Goal: Task Accomplishment & Management: Complete application form

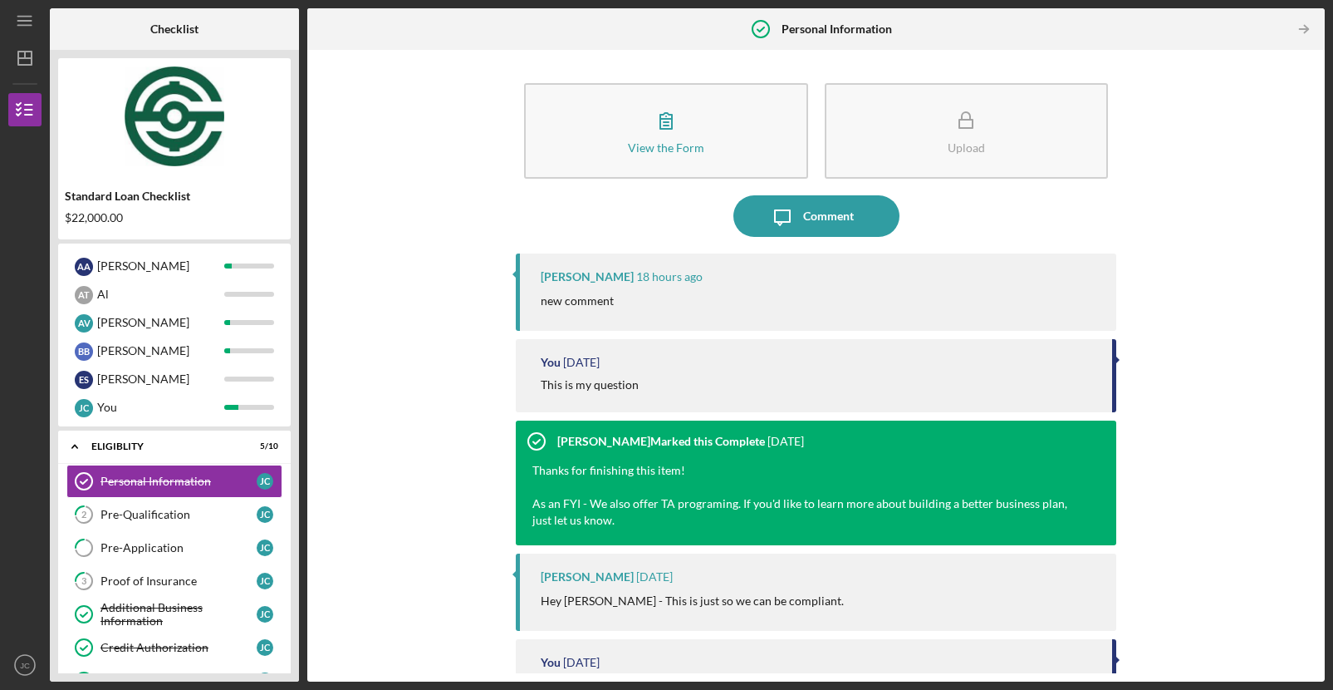
click at [1045, 673] on div "View the Form Form Upload Icon/Message Comment Oye Watson 18 hours ago new comm…" at bounding box center [816, 365] width 1018 height 631
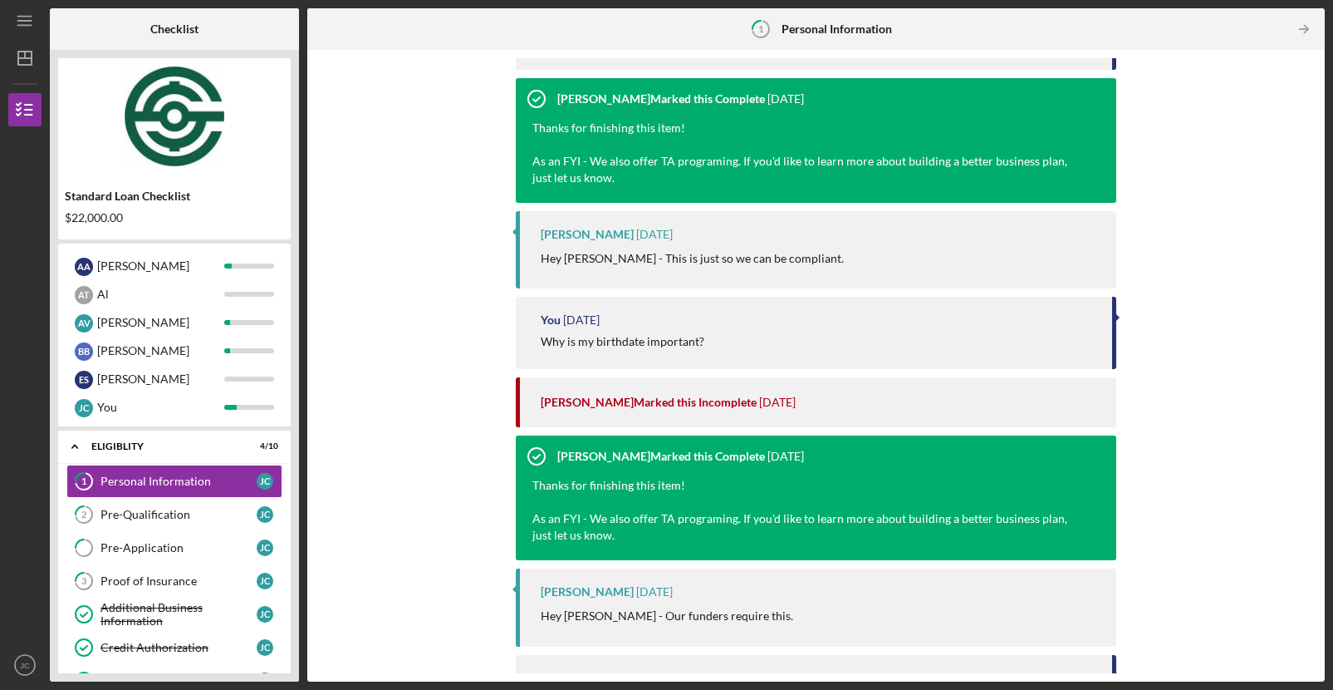
scroll to position [429, 0]
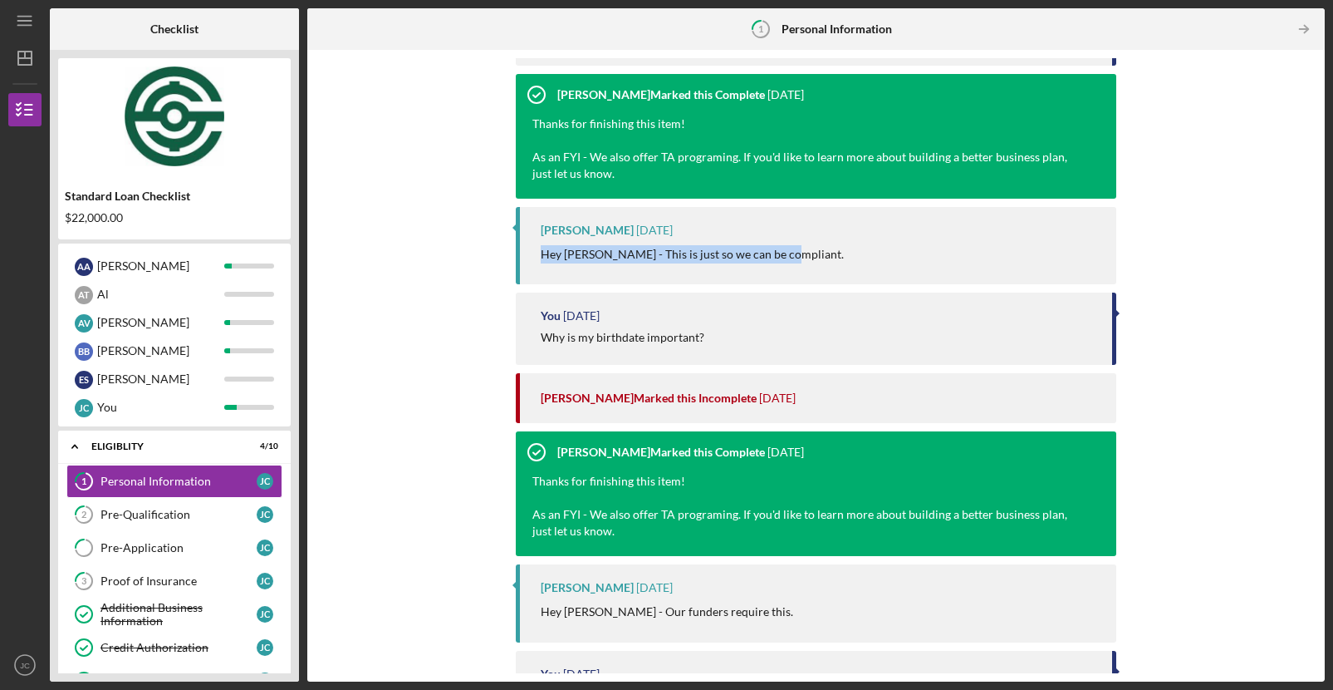
drag, startPoint x: 543, startPoint y: 258, endPoint x: 809, endPoint y: 251, distance: 265.9
click at [807, 251] on div "Hey [PERSON_NAME] - This is just so we can be compliant." at bounding box center [820, 254] width 559 height 18
click at [542, 259] on p "Hey [PERSON_NAME] - This is just so we can be compliant." at bounding box center [692, 254] width 303 height 18
drag, startPoint x: 544, startPoint y: 258, endPoint x: 826, endPoint y: 258, distance: 281.6
click at [823, 258] on div "Hey [PERSON_NAME] - This is just so we can be compliant." at bounding box center [820, 254] width 559 height 18
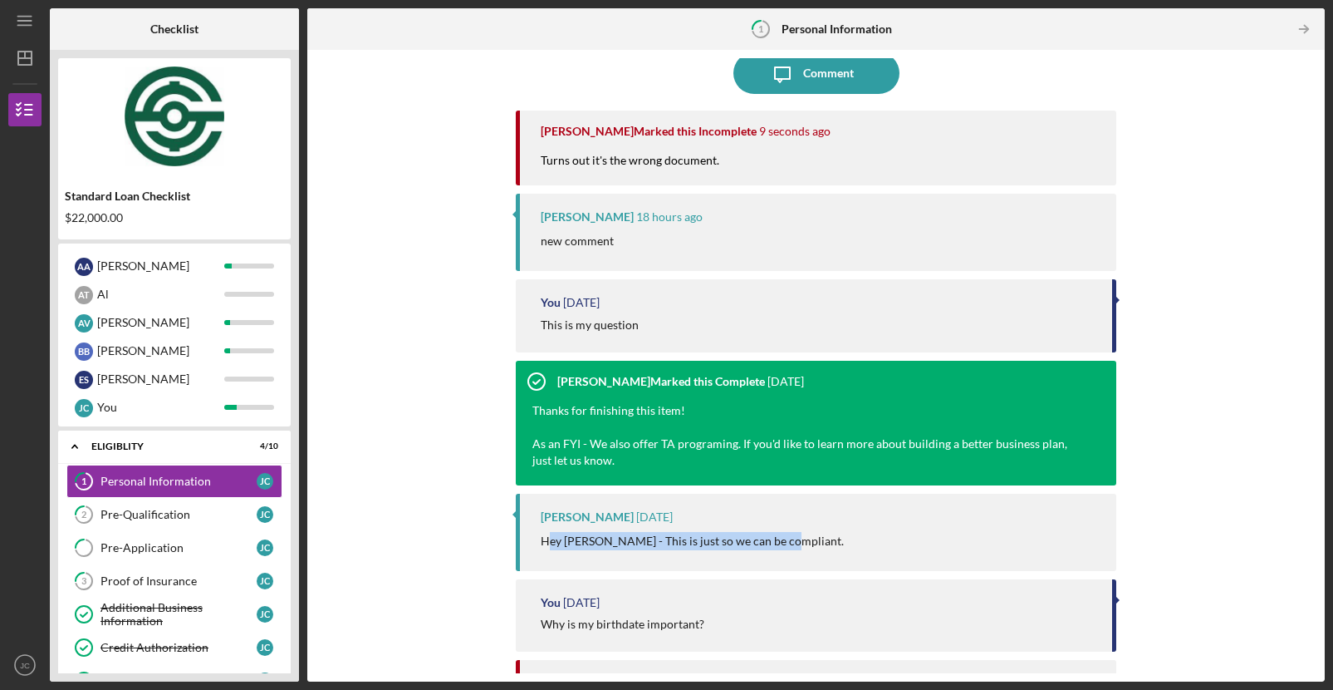
scroll to position [0, 0]
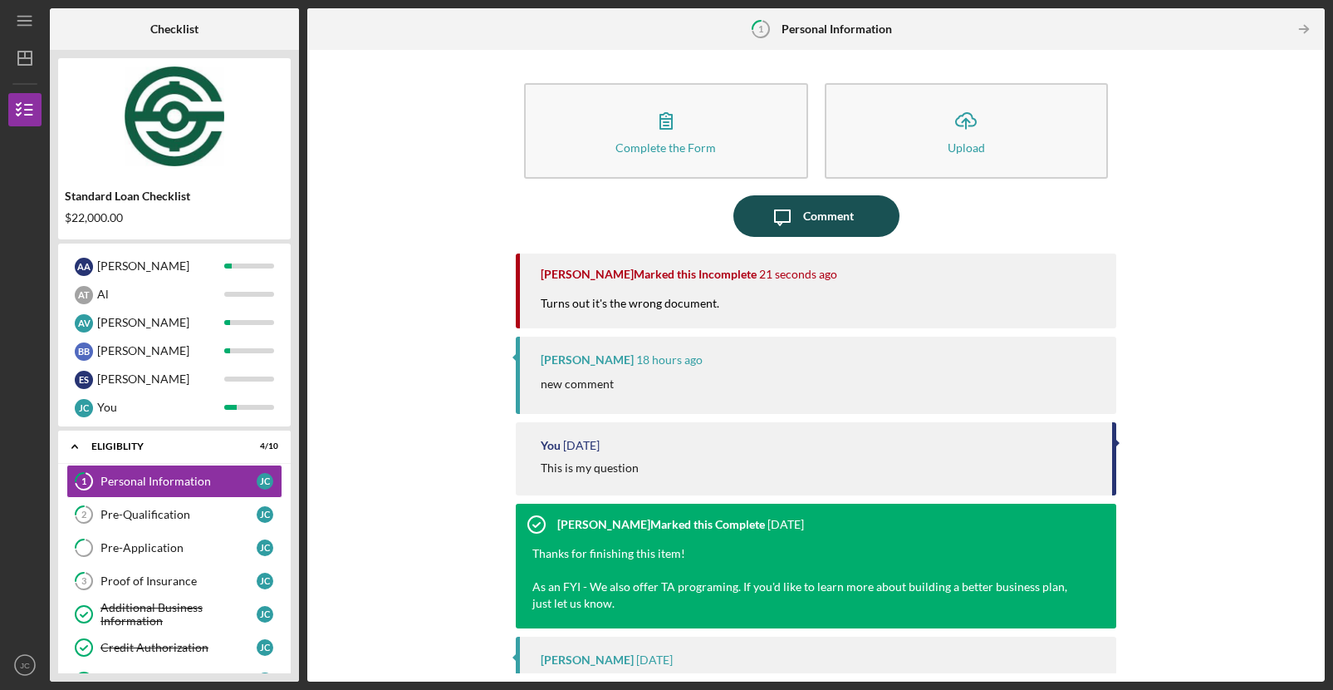
click at [821, 223] on div "Comment" at bounding box center [828, 216] width 51 height 42
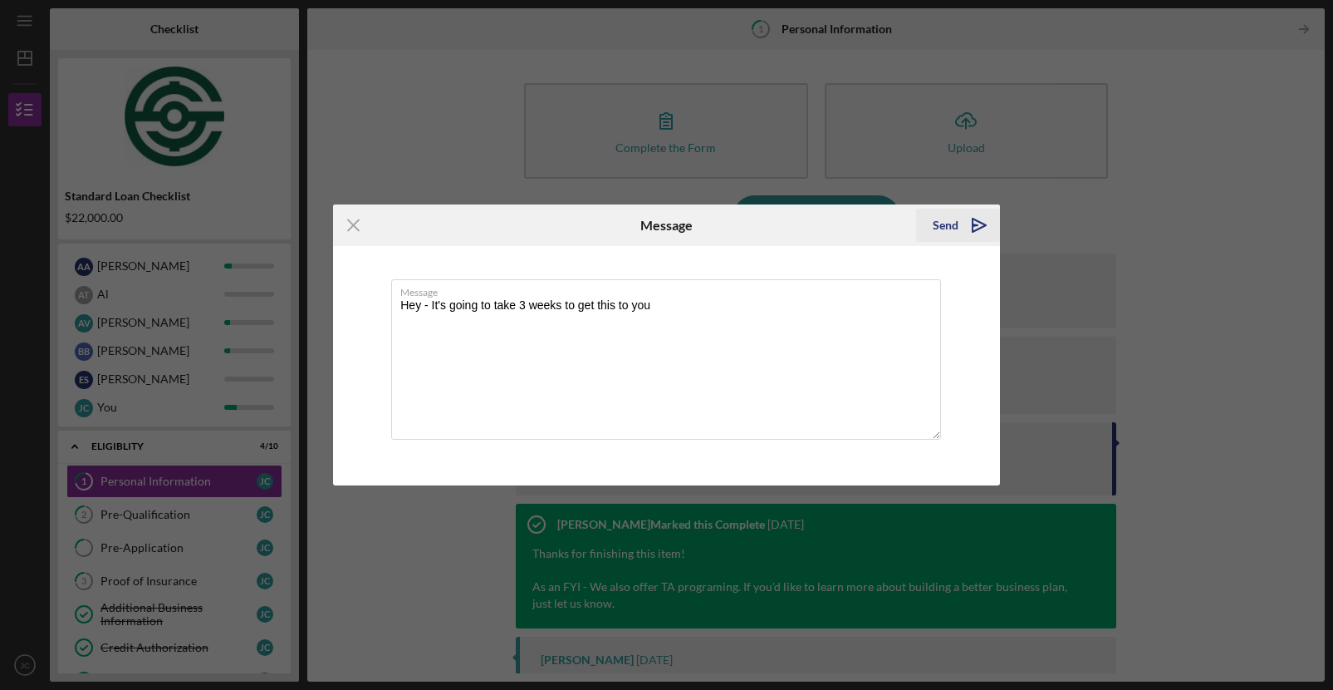
type textarea "Hey - It's going to take 3 weeks to get this to you"
click at [961, 224] on icon "Icon/icon-invite-send" at bounding box center [980, 225] width 42 height 42
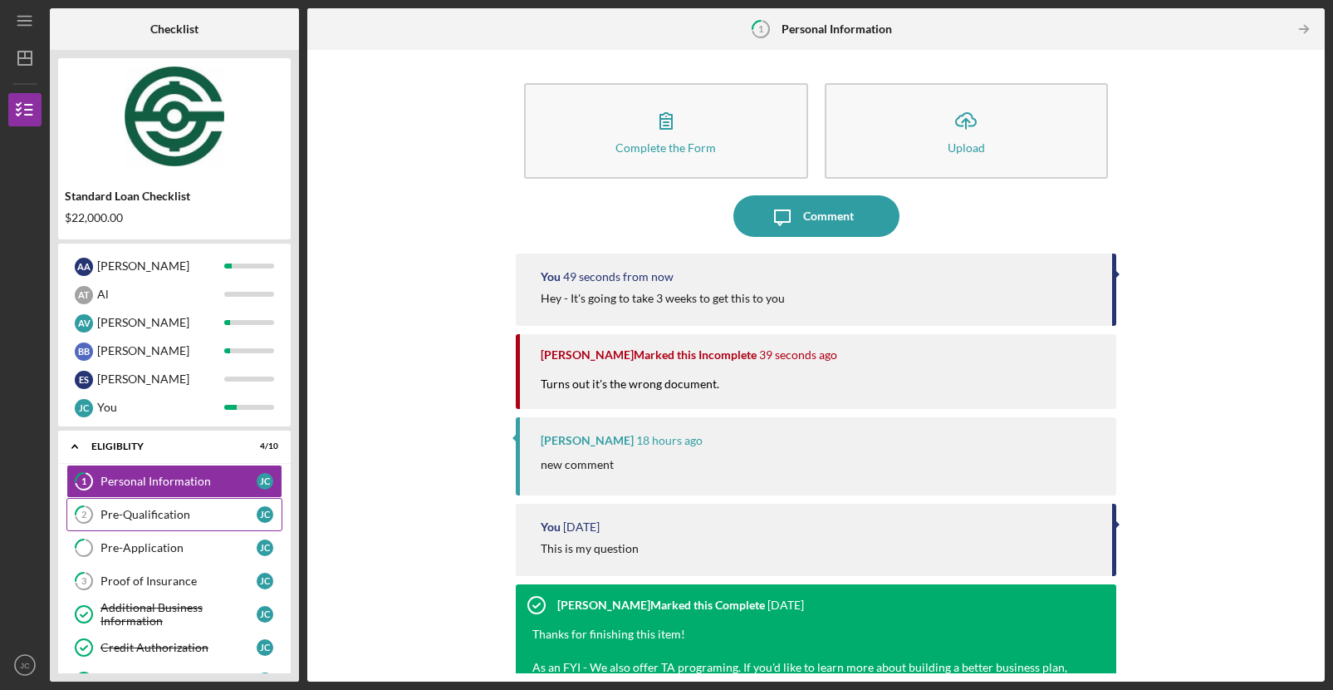
click at [155, 525] on link "2 Pre-Qualification J C" at bounding box center [174, 514] width 216 height 33
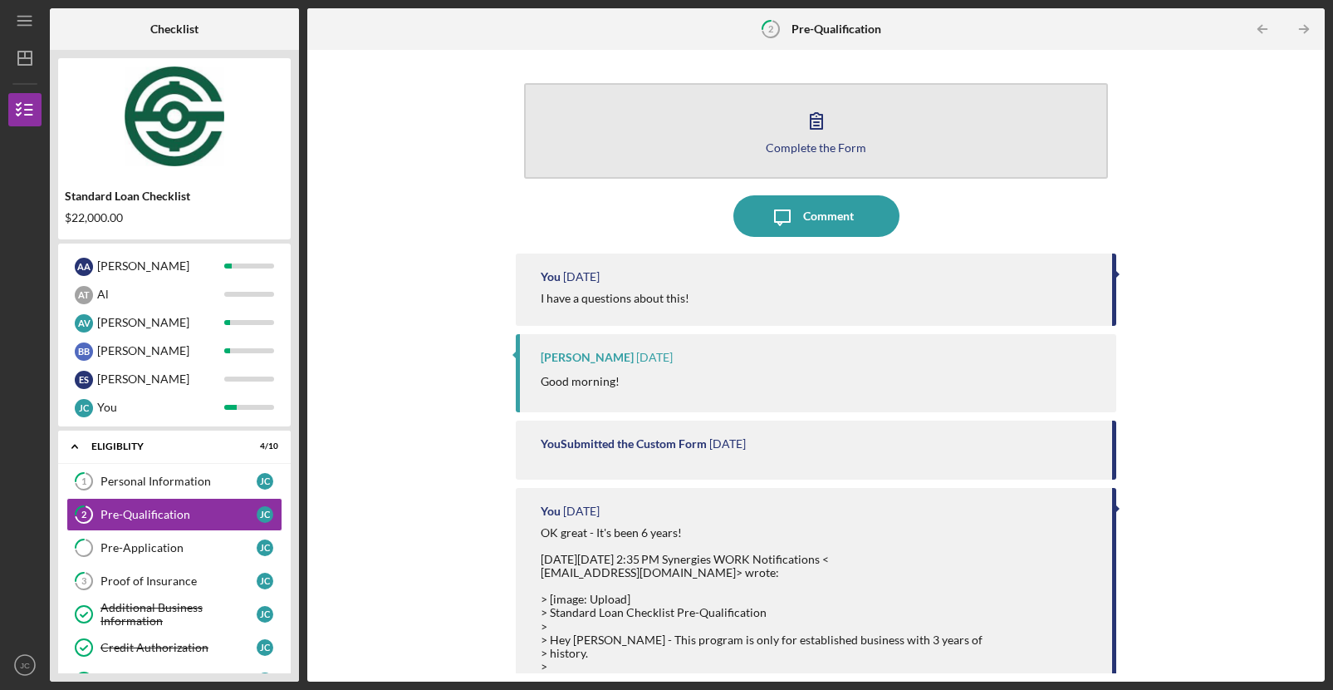
click at [797, 125] on icon "button" at bounding box center [817, 121] width 42 height 42
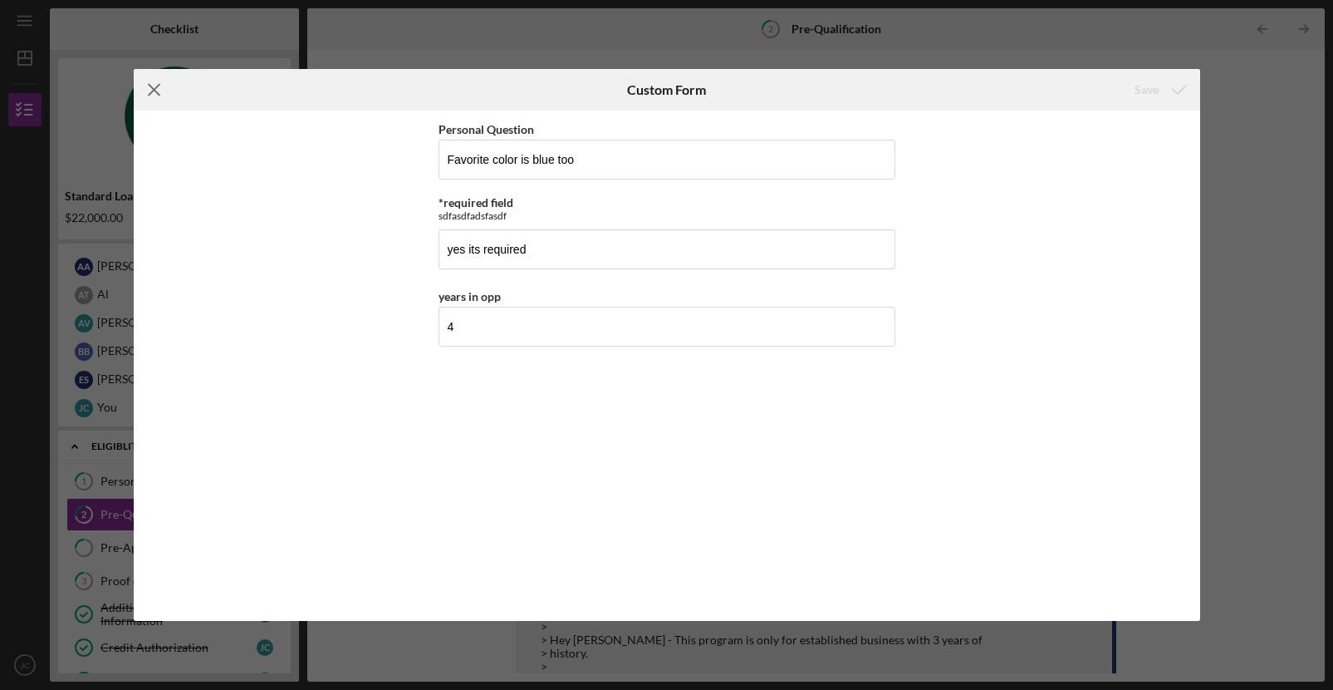
click at [165, 79] on icon "Icon/Menu Close" at bounding box center [155, 90] width 42 height 42
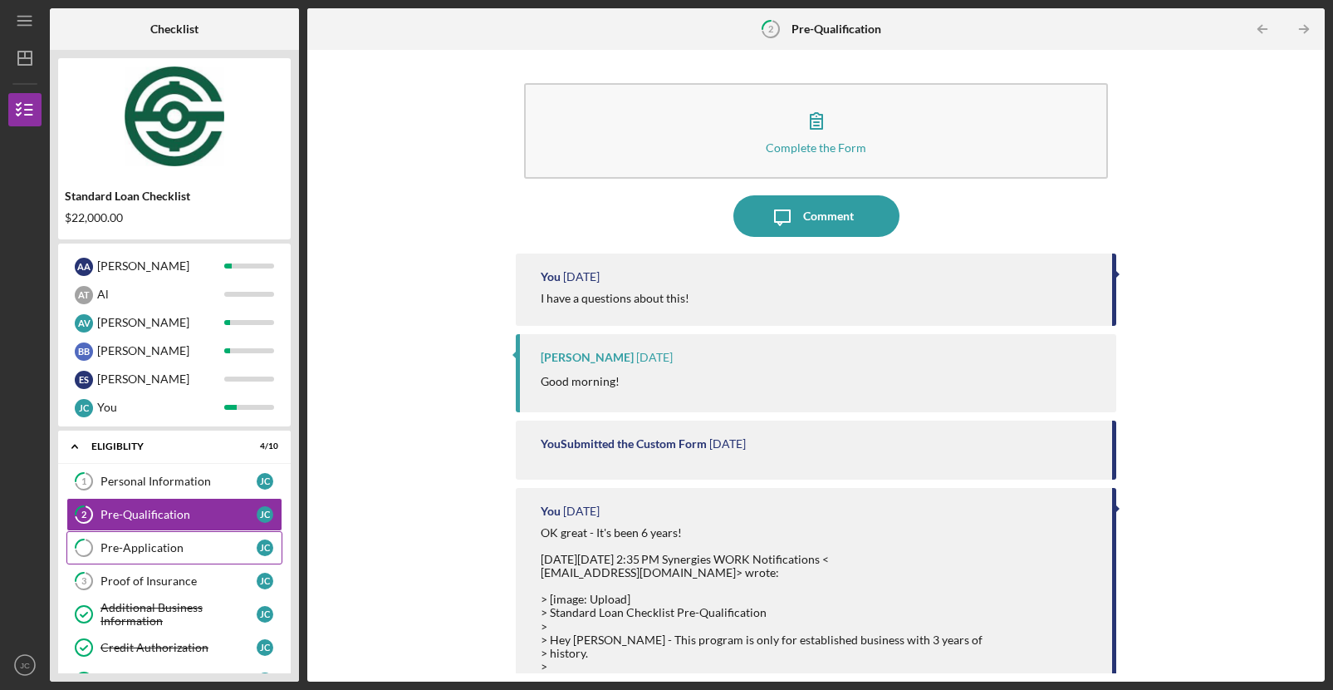
click at [179, 542] on div "Pre-Application" at bounding box center [179, 547] width 156 height 13
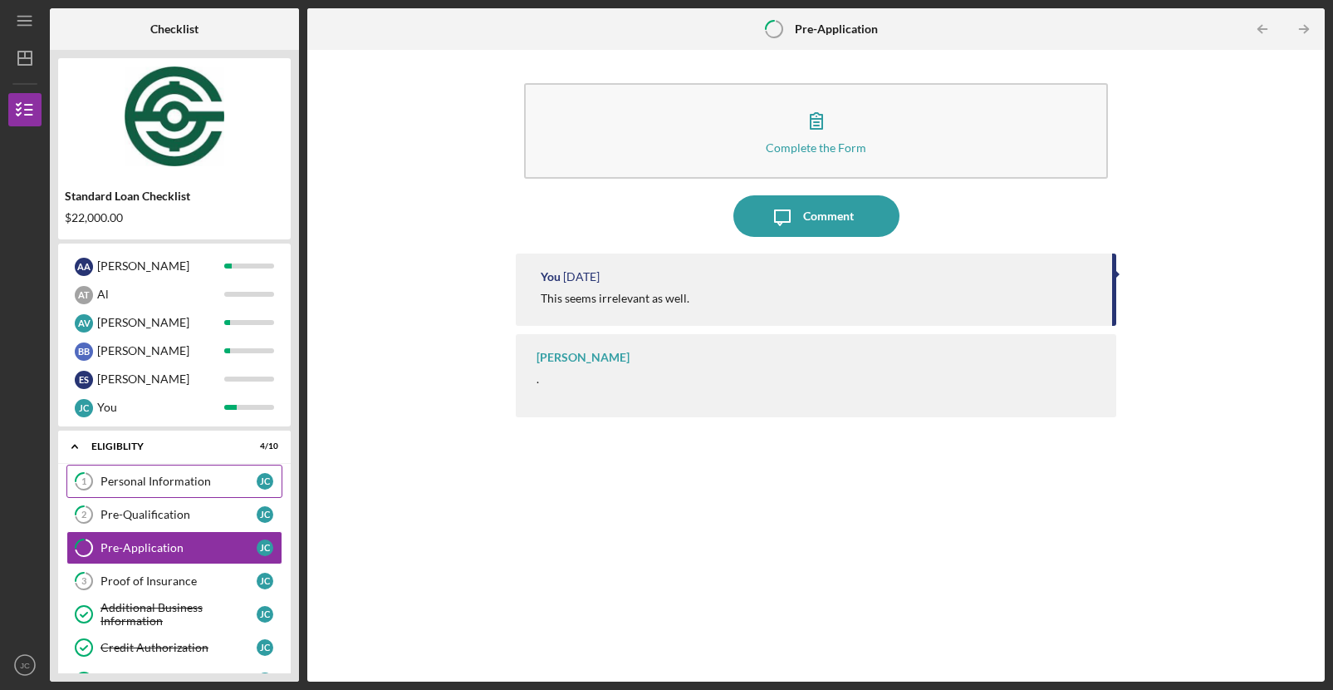
click at [169, 474] on div "Personal Information" at bounding box center [179, 480] width 156 height 13
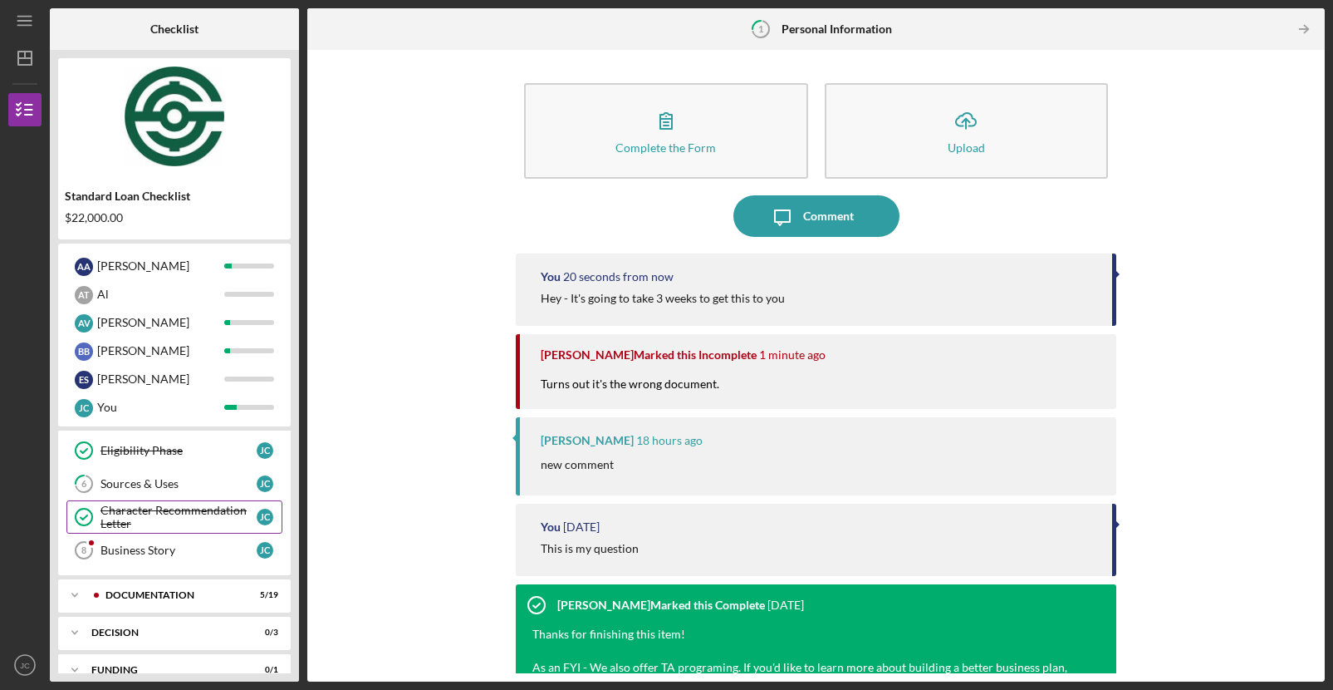
scroll to position [290, 0]
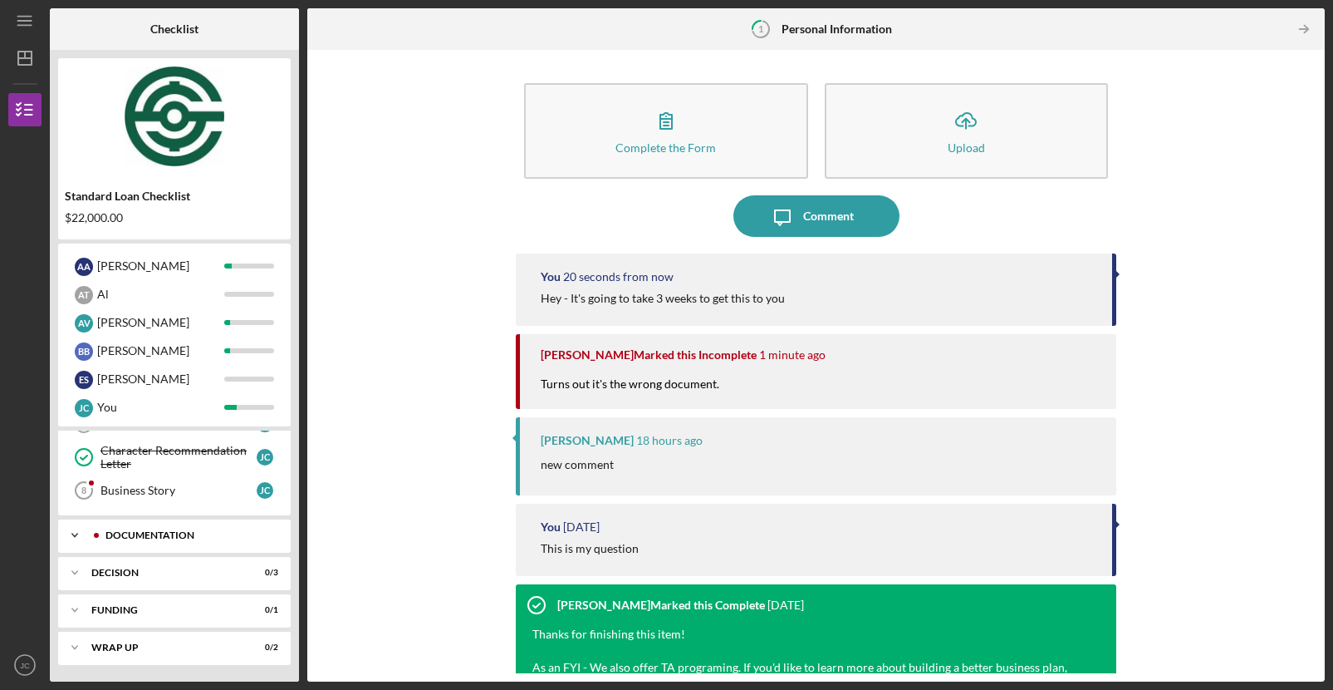
click at [172, 544] on div "Icon/Expander Documentation 5 / 19" at bounding box center [174, 534] width 233 height 33
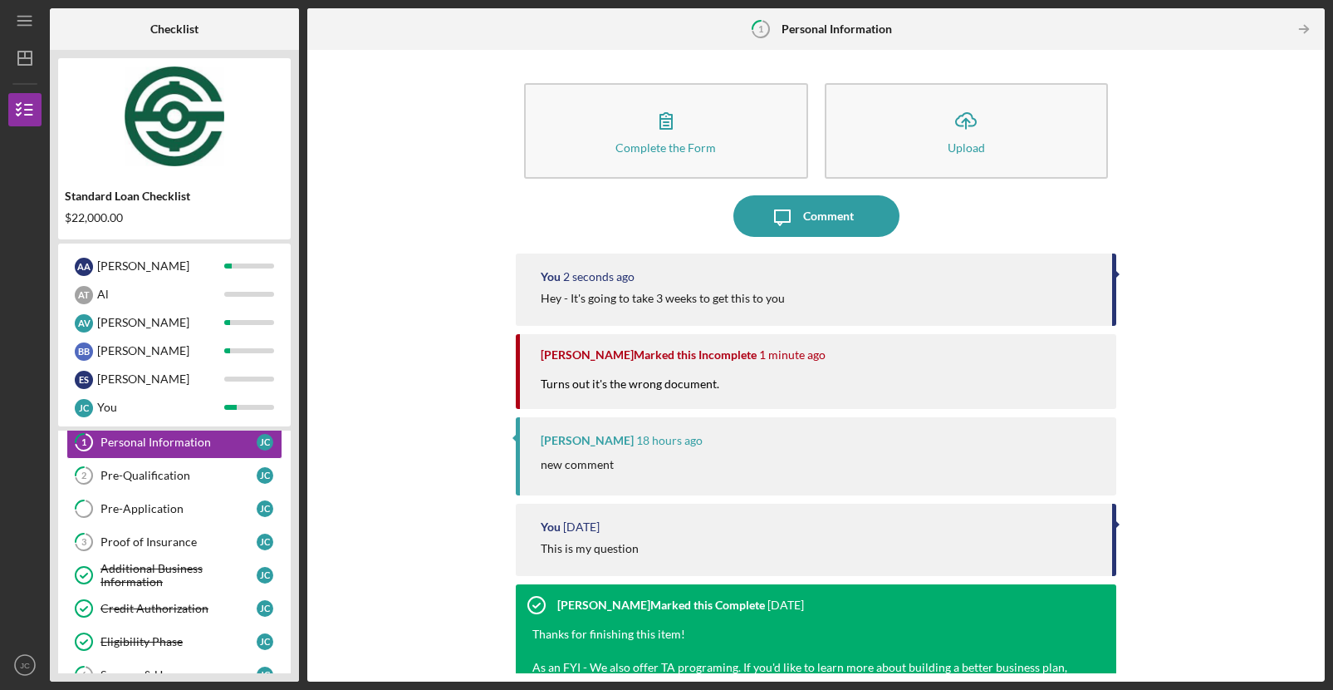
scroll to position [0, 0]
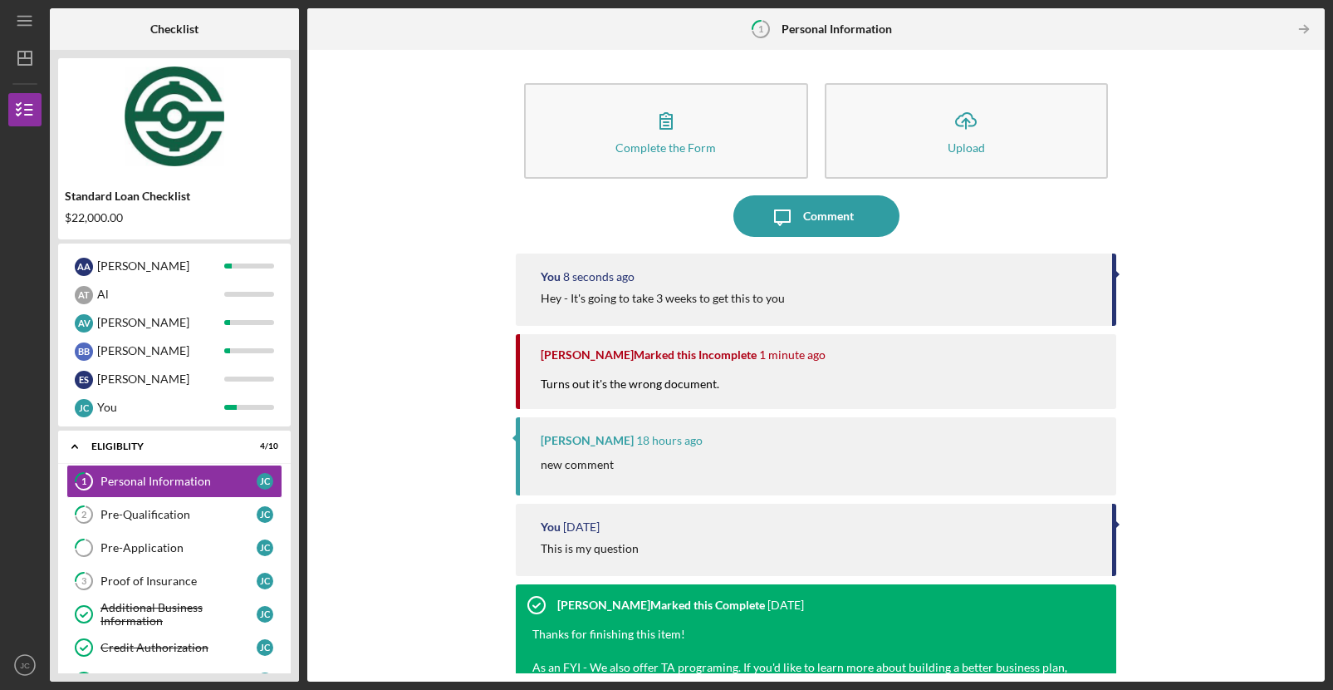
click at [1281, 429] on div "Complete the Form Form Icon/Upload Upload Icon/Message Comment You 8 seconds ag…" at bounding box center [816, 365] width 1001 height 615
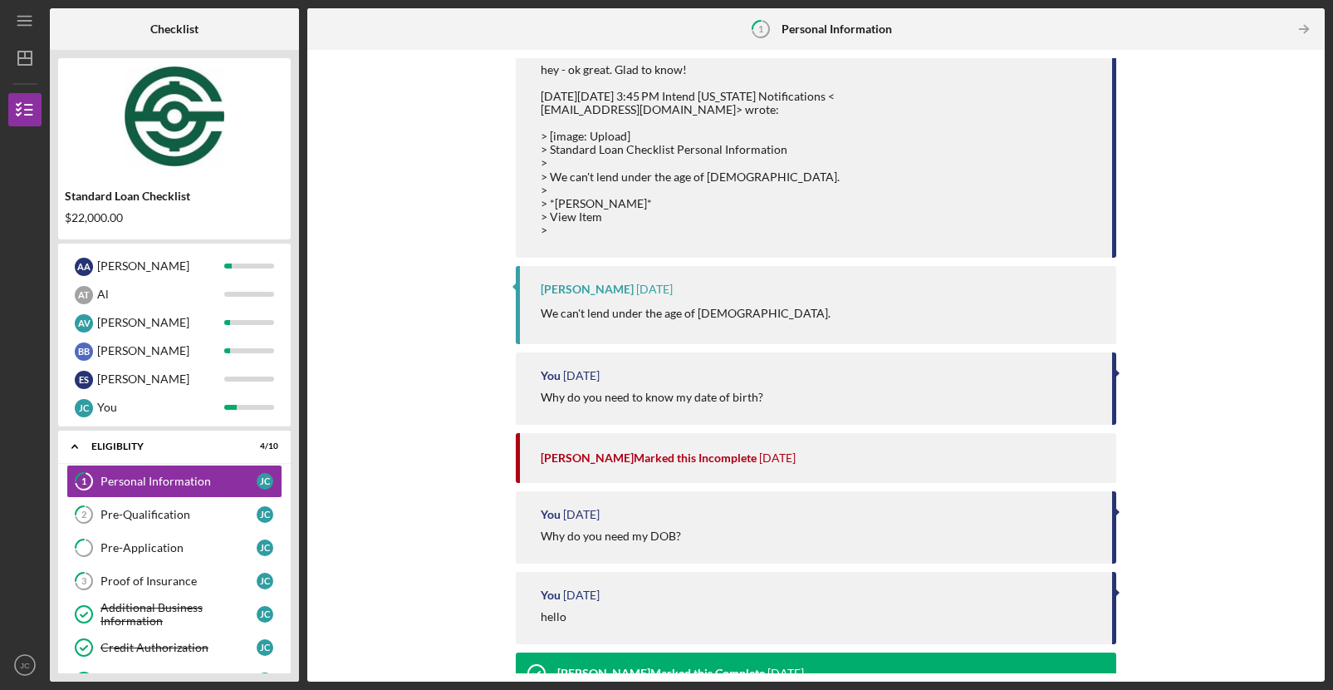
scroll to position [18301, 0]
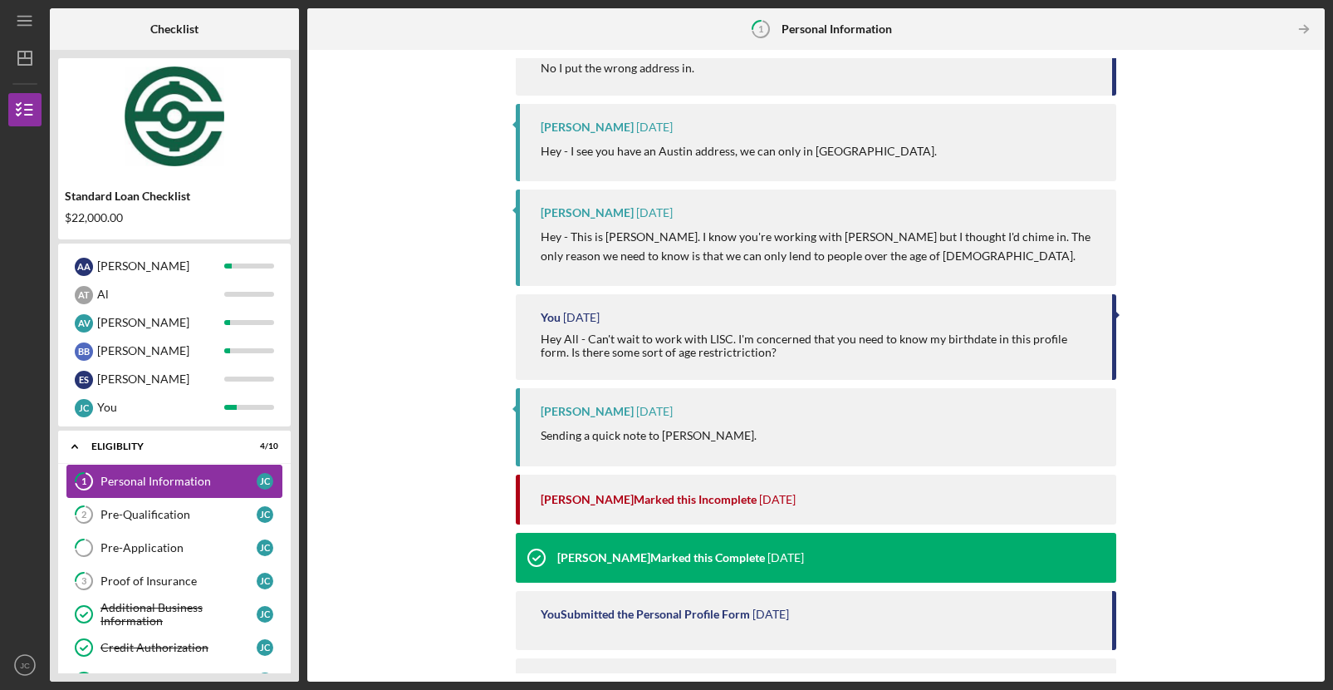
click at [122, 485] on div "Personal Information" at bounding box center [179, 480] width 156 height 13
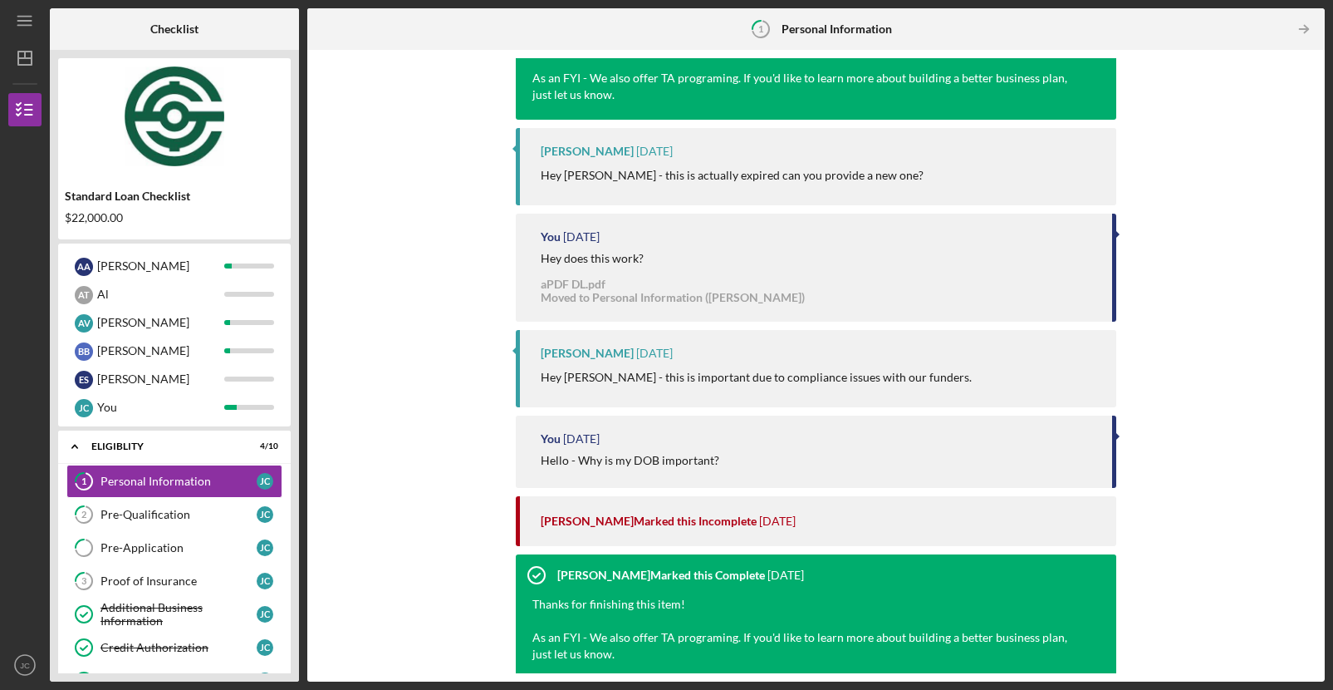
scroll to position [7616, 0]
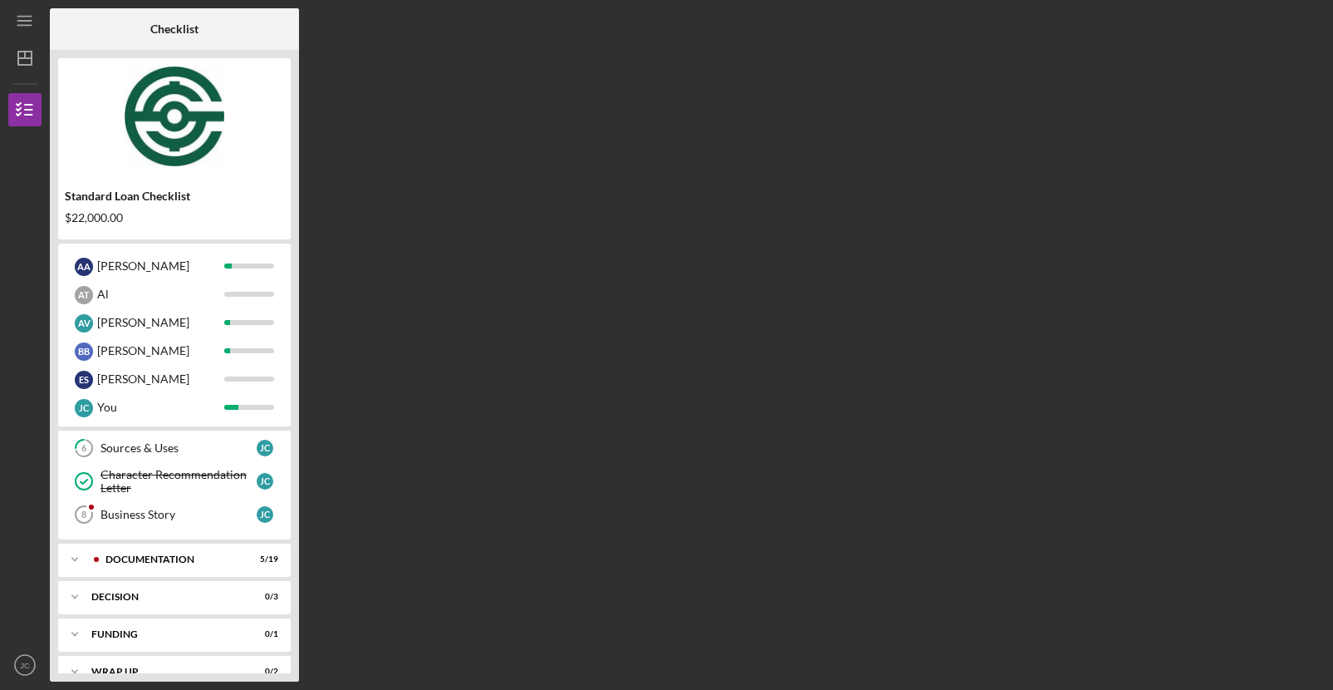
scroll to position [290, 0]
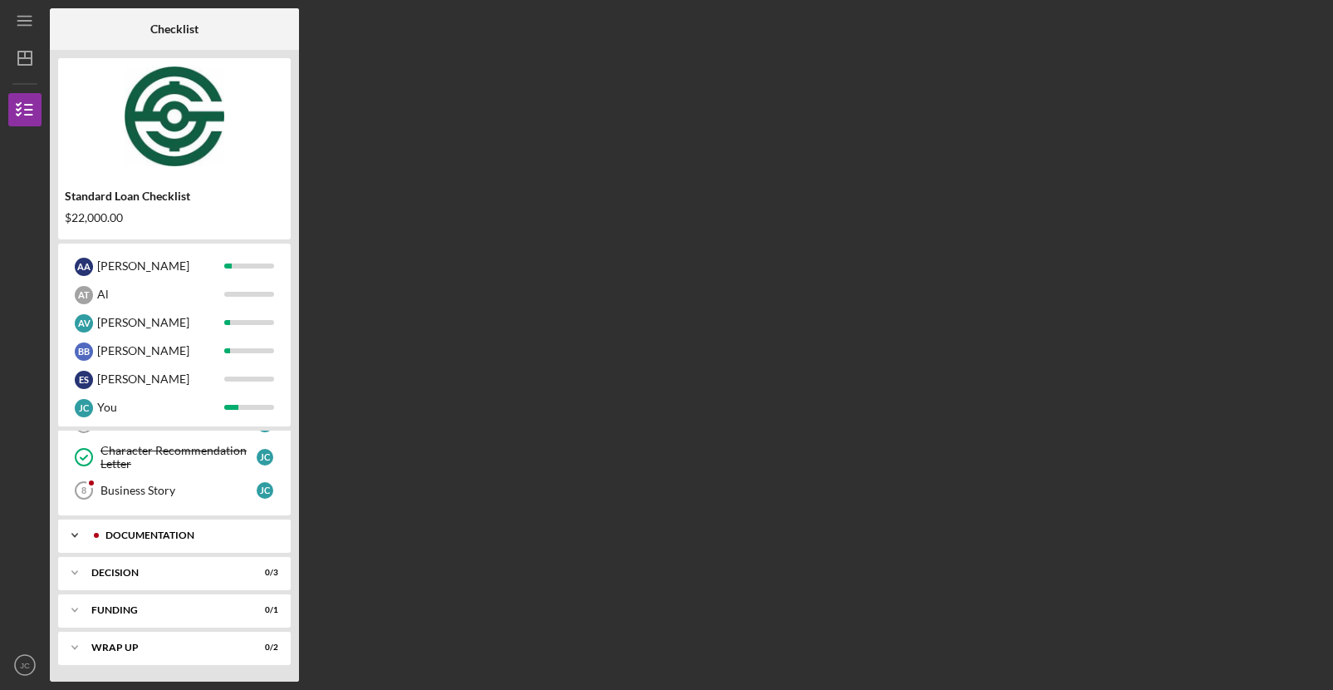
click at [158, 522] on div "Icon/Expander Documentation 5 / 19" at bounding box center [174, 534] width 233 height 33
click at [150, 530] on div "Documentation" at bounding box center [180, 535] width 179 height 10
click at [150, 530] on div "Documentation" at bounding box center [188, 535] width 164 height 10
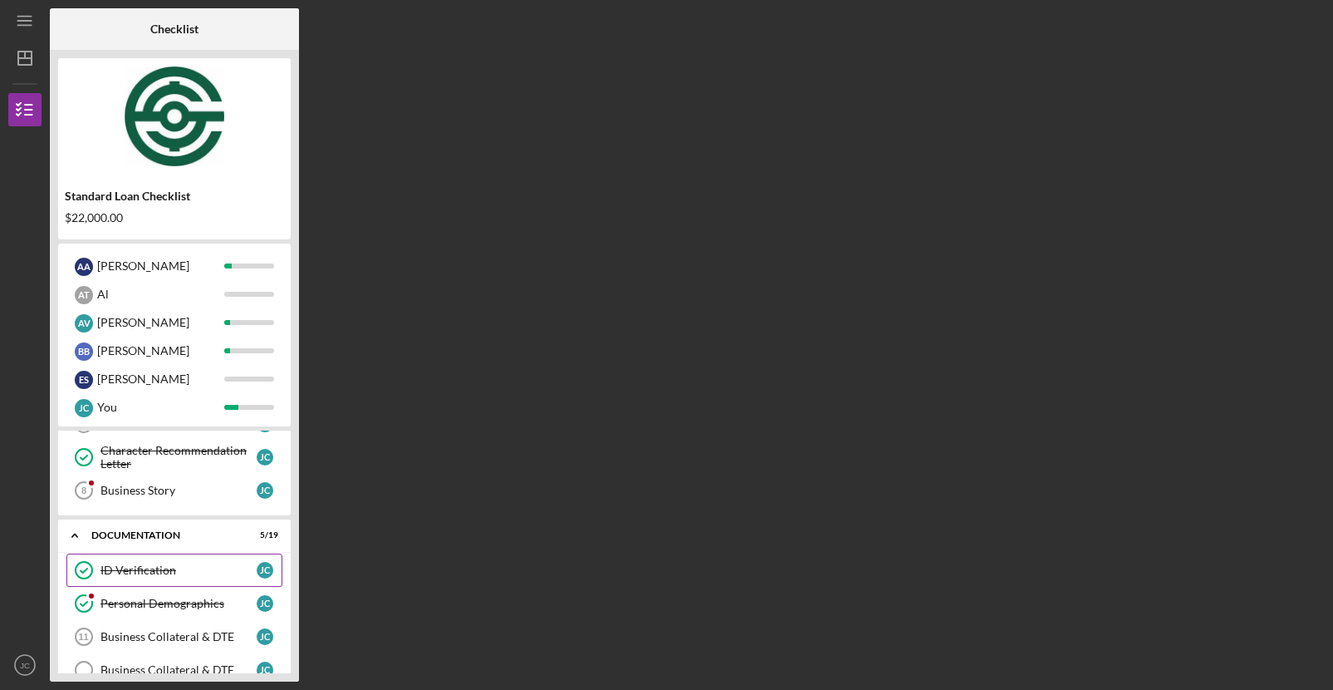
click at [134, 562] on link "ID Verification ID Verification [PERSON_NAME]" at bounding box center [174, 569] width 216 height 33
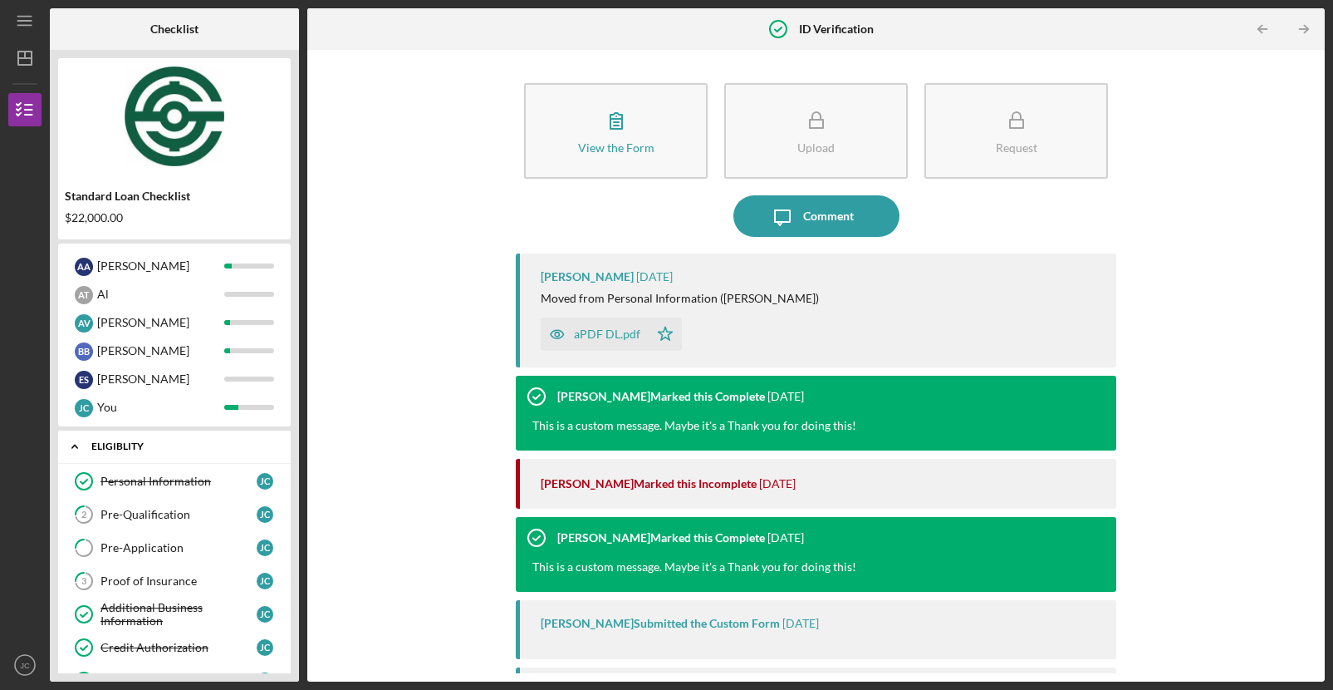
click at [170, 459] on div "Icon/Expander Eligiblity 5 / 10" at bounding box center [174, 446] width 233 height 34
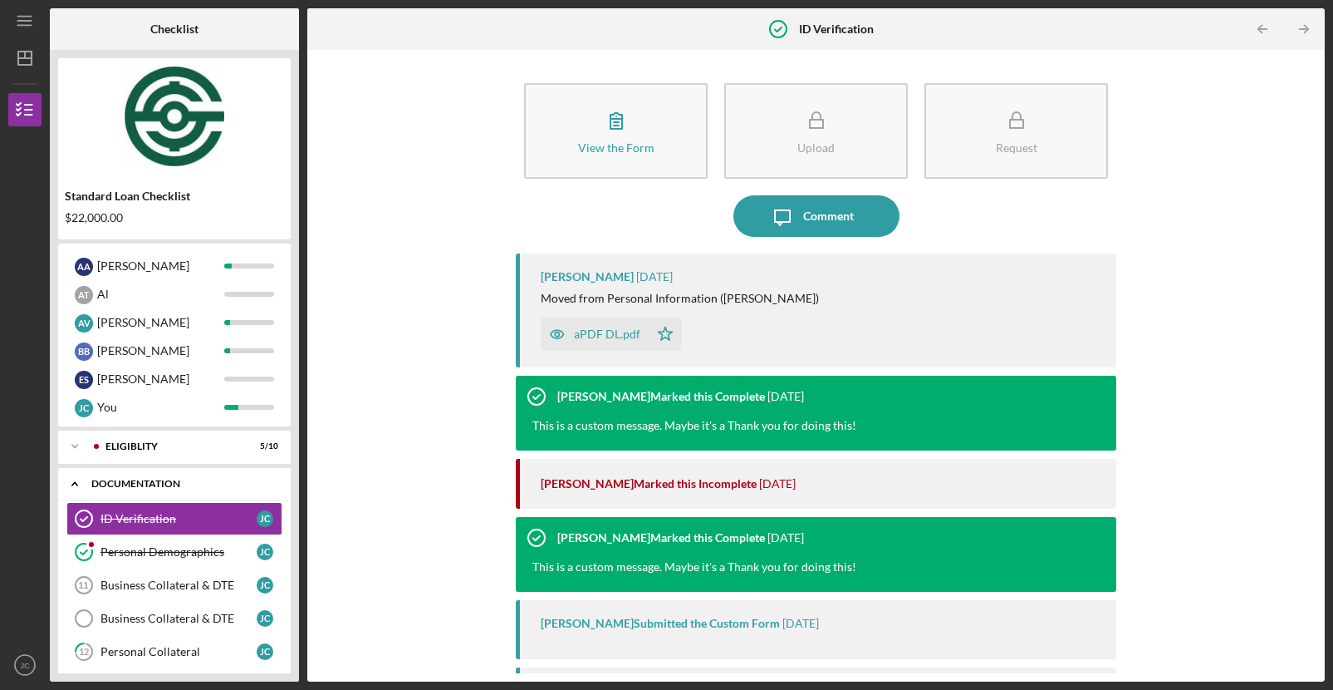
click at [140, 483] on div "Documentation" at bounding box center [180, 484] width 179 height 10
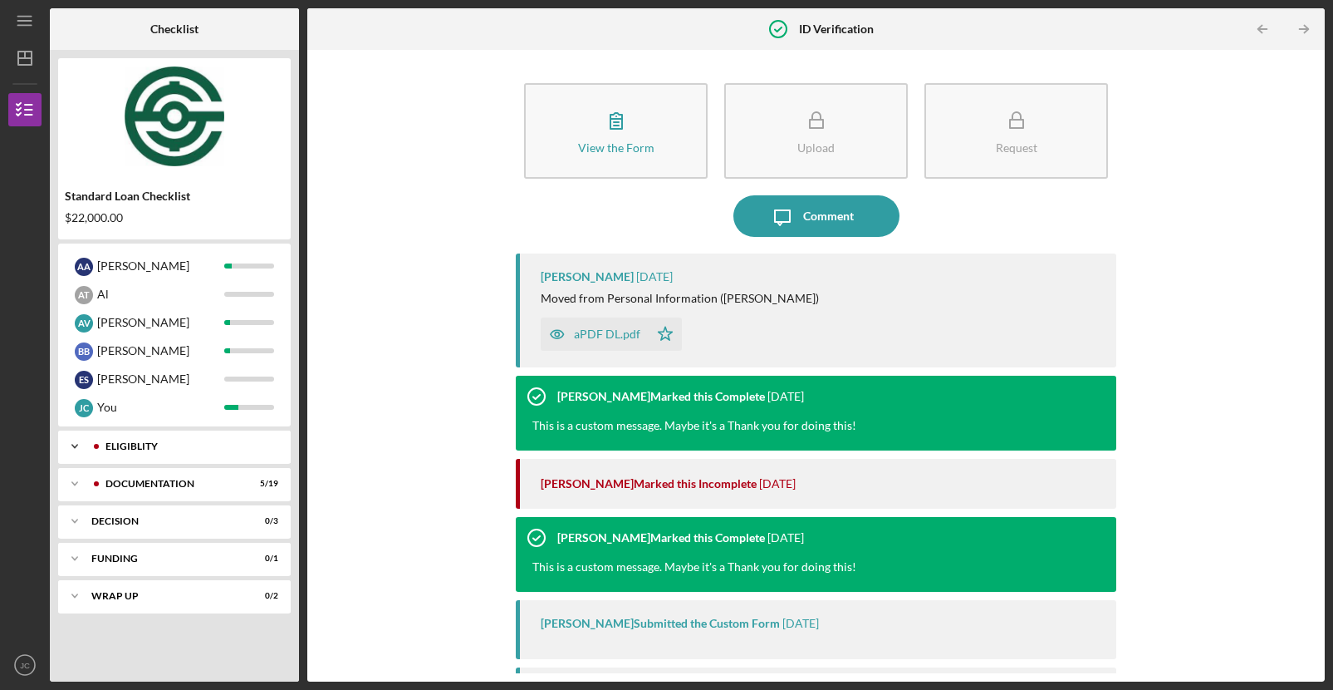
click at [145, 439] on div "Icon/Expander Eligiblity 5 / 10" at bounding box center [174, 445] width 233 height 33
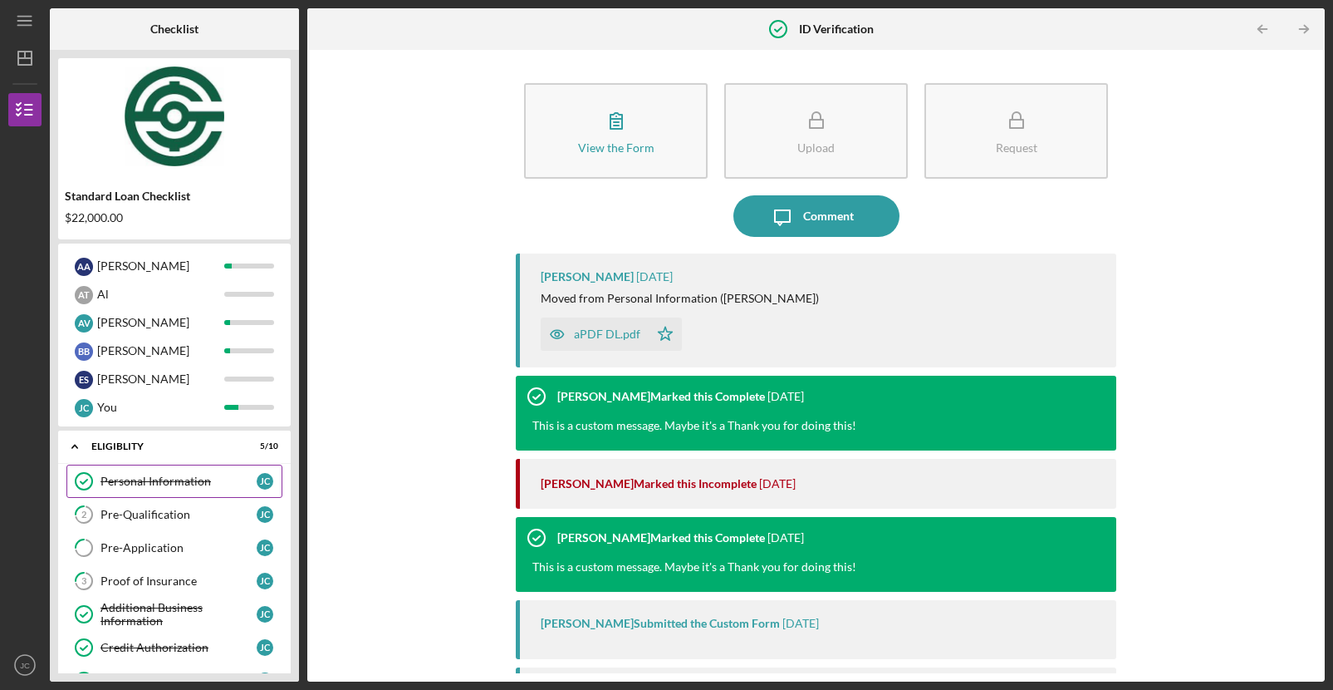
click at [178, 466] on link "Personal Information Personal Information [PERSON_NAME]" at bounding box center [174, 480] width 216 height 33
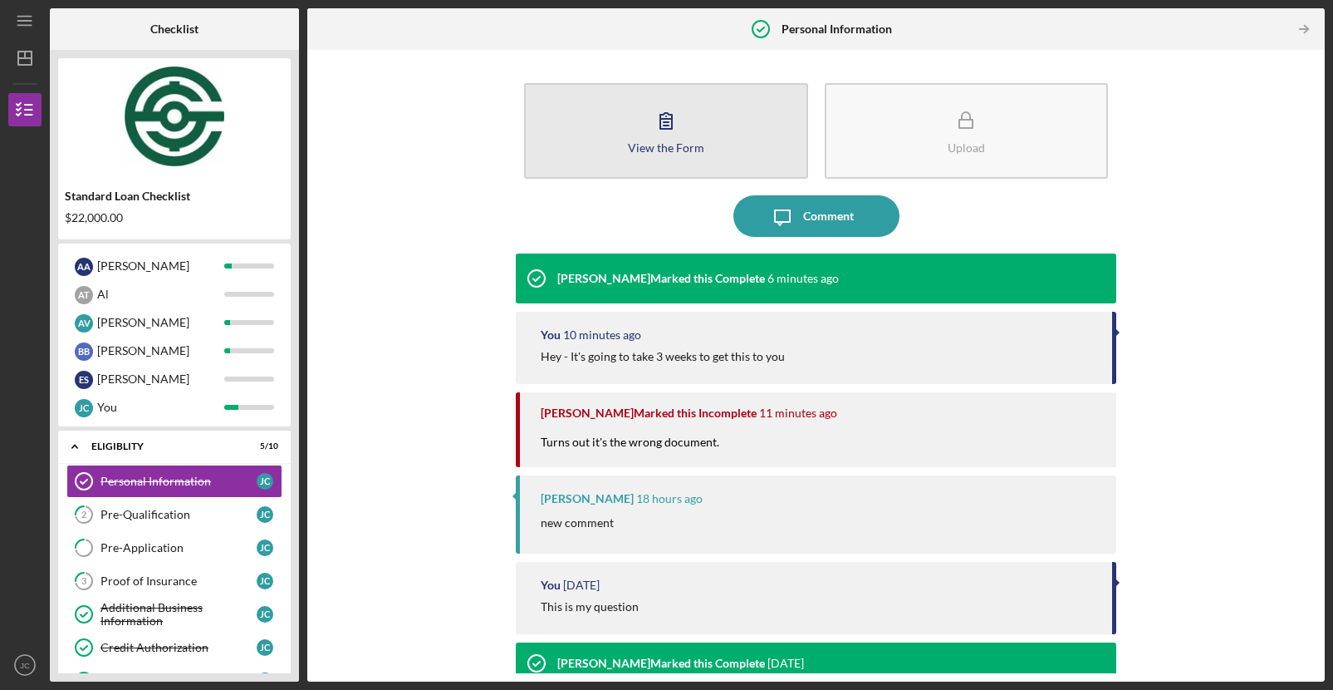
click at [674, 158] on button "View the Form Form" at bounding box center [666, 131] width 284 height 96
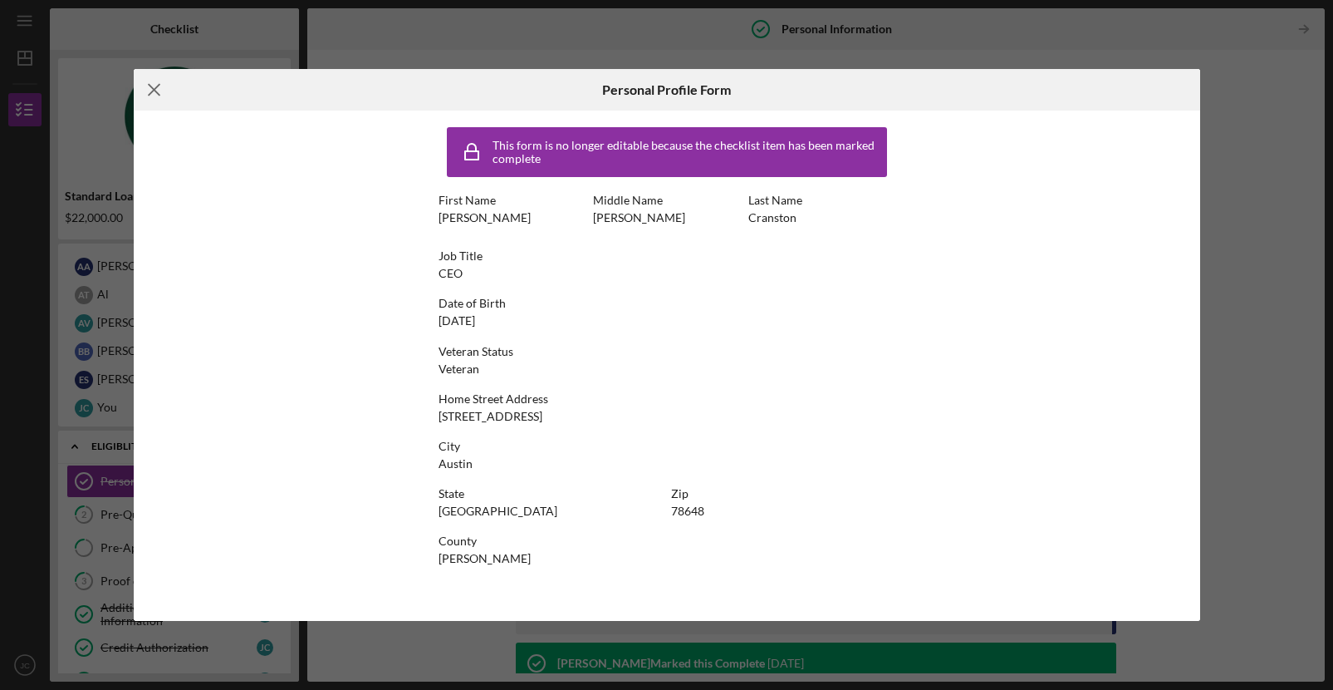
click at [157, 91] on icon "Icon/Menu Close" at bounding box center [155, 90] width 42 height 42
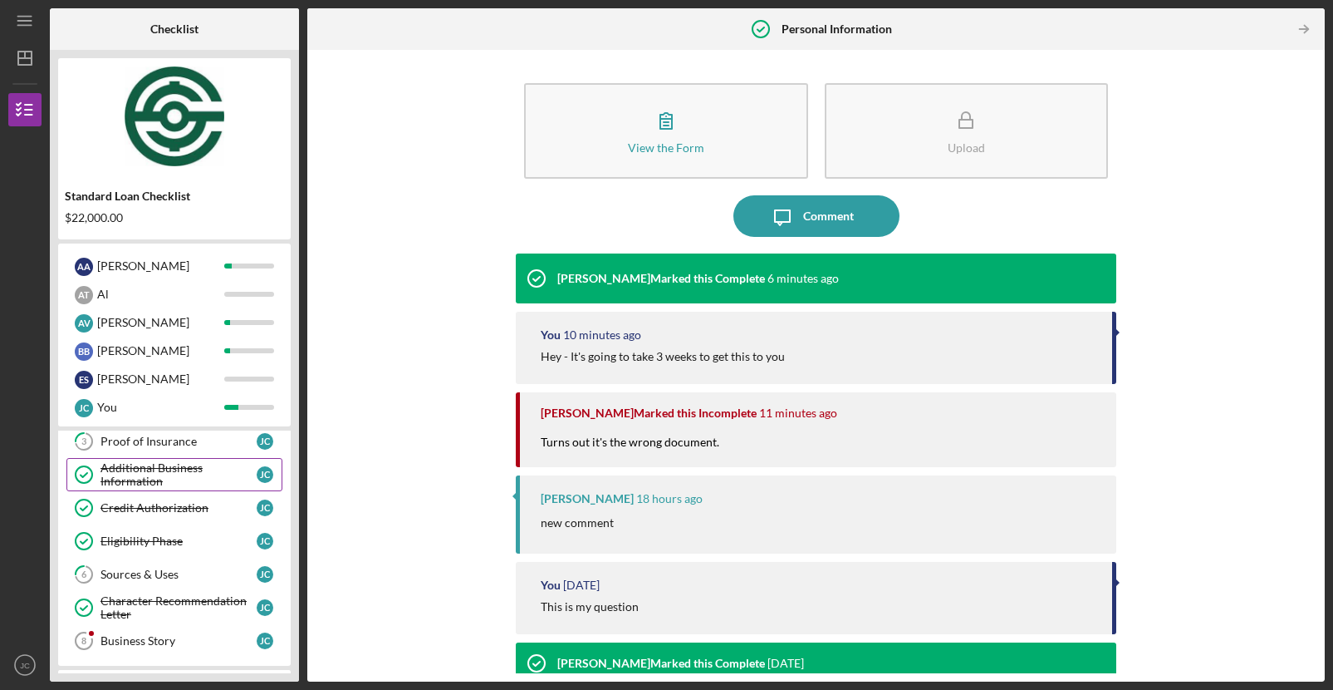
scroll to position [142, 0]
click at [187, 445] on link "3 Proof of Insurance [PERSON_NAME]" at bounding box center [174, 438] width 216 height 33
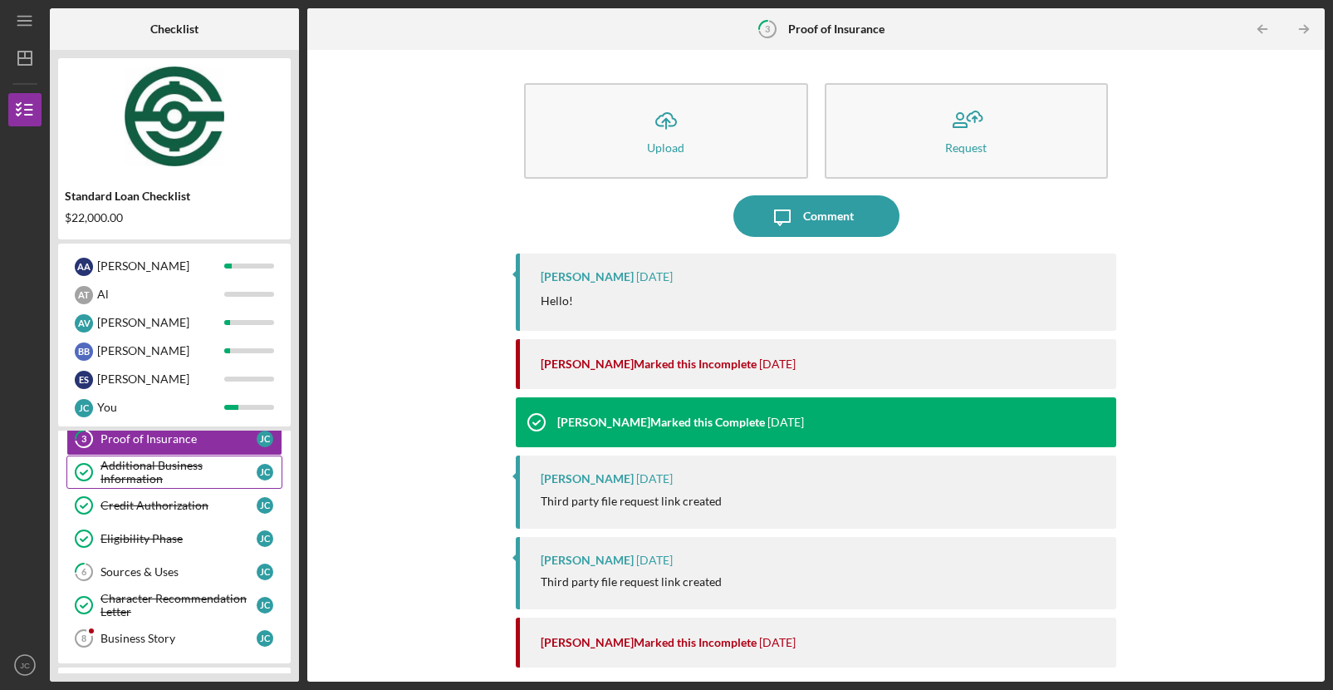
click at [176, 473] on div "Additional Business Information" at bounding box center [179, 472] width 156 height 27
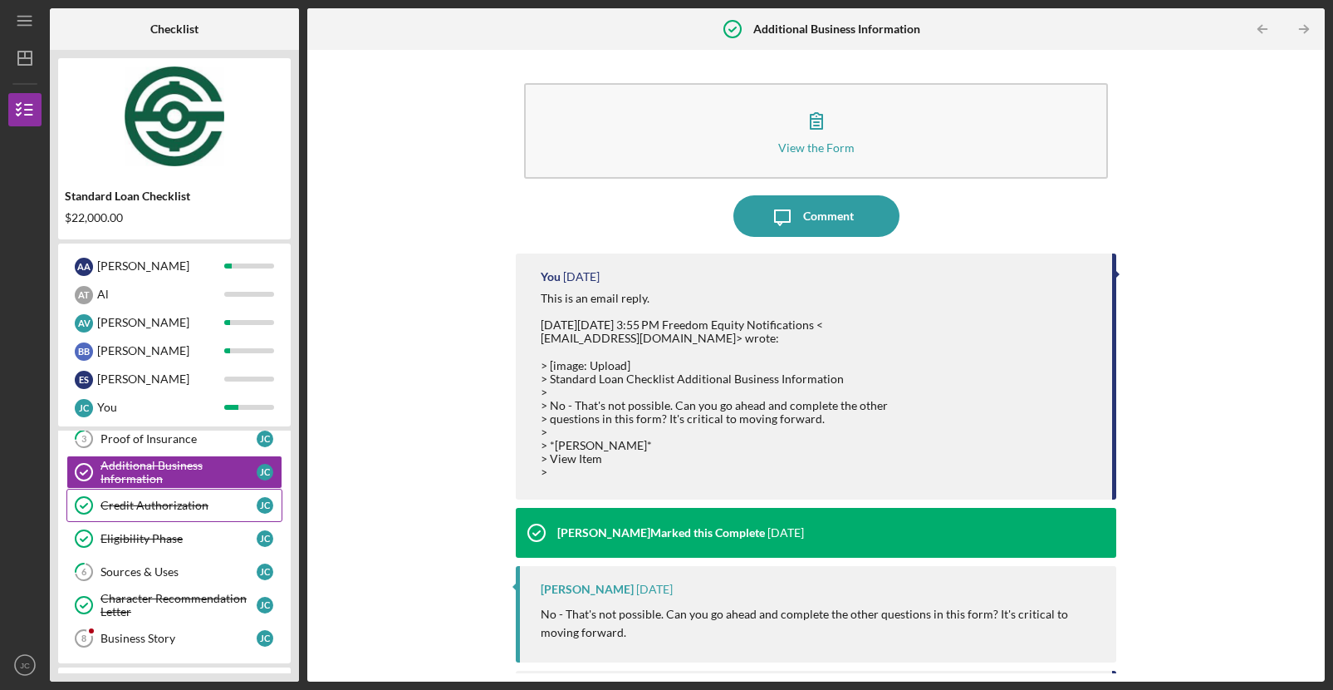
click at [170, 508] on div "Credit Authorization" at bounding box center [179, 504] width 156 height 13
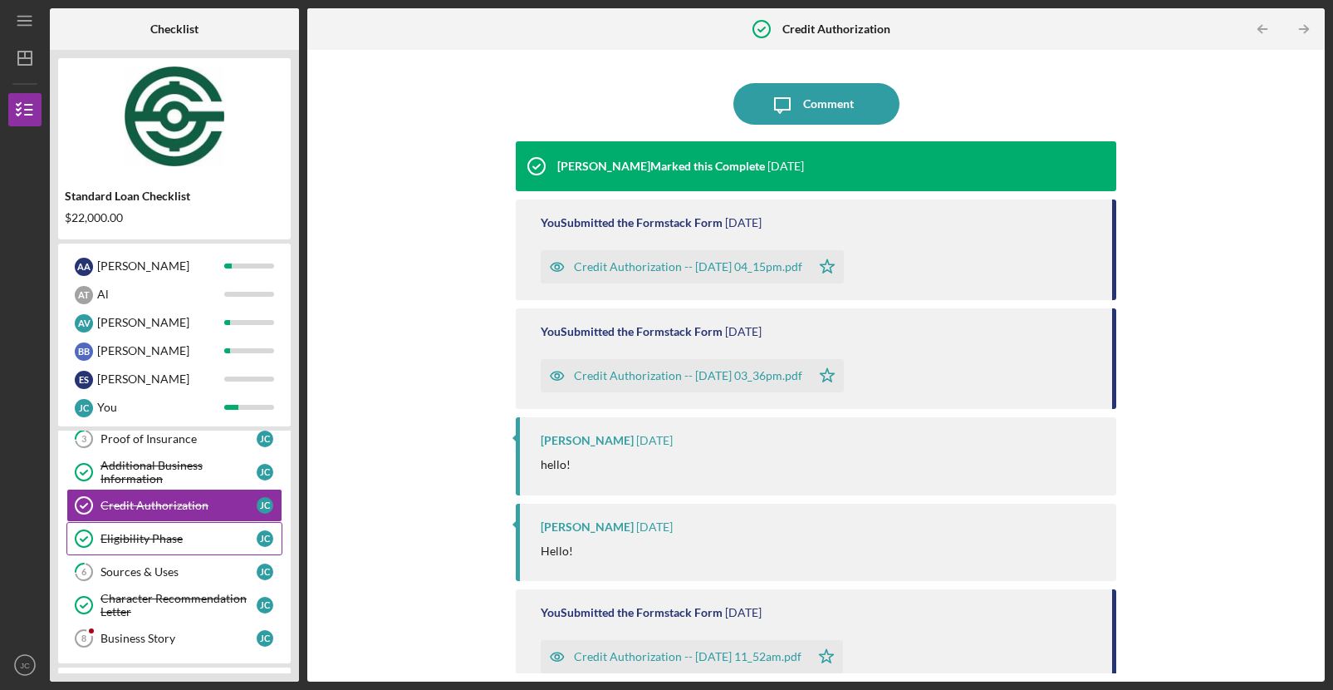
click at [169, 529] on link "Eligibility Phase Eligibility Phase [PERSON_NAME]" at bounding box center [174, 538] width 216 height 33
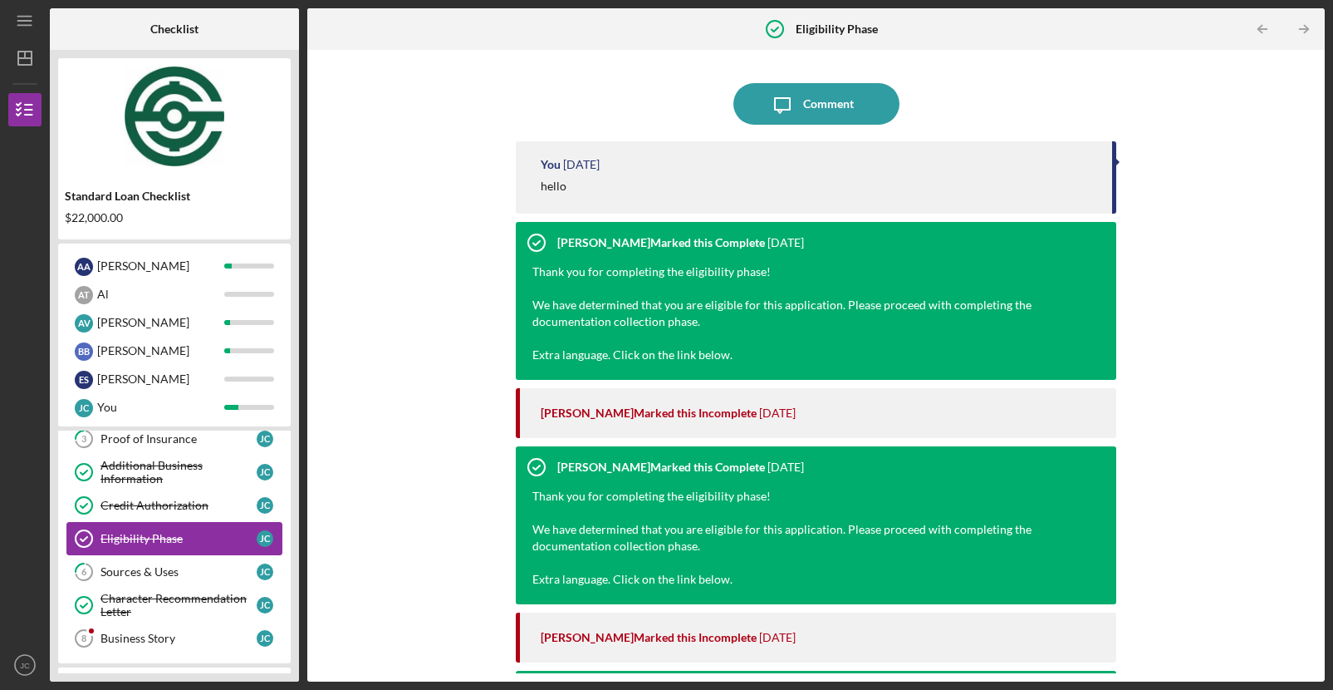
scroll to position [112, 0]
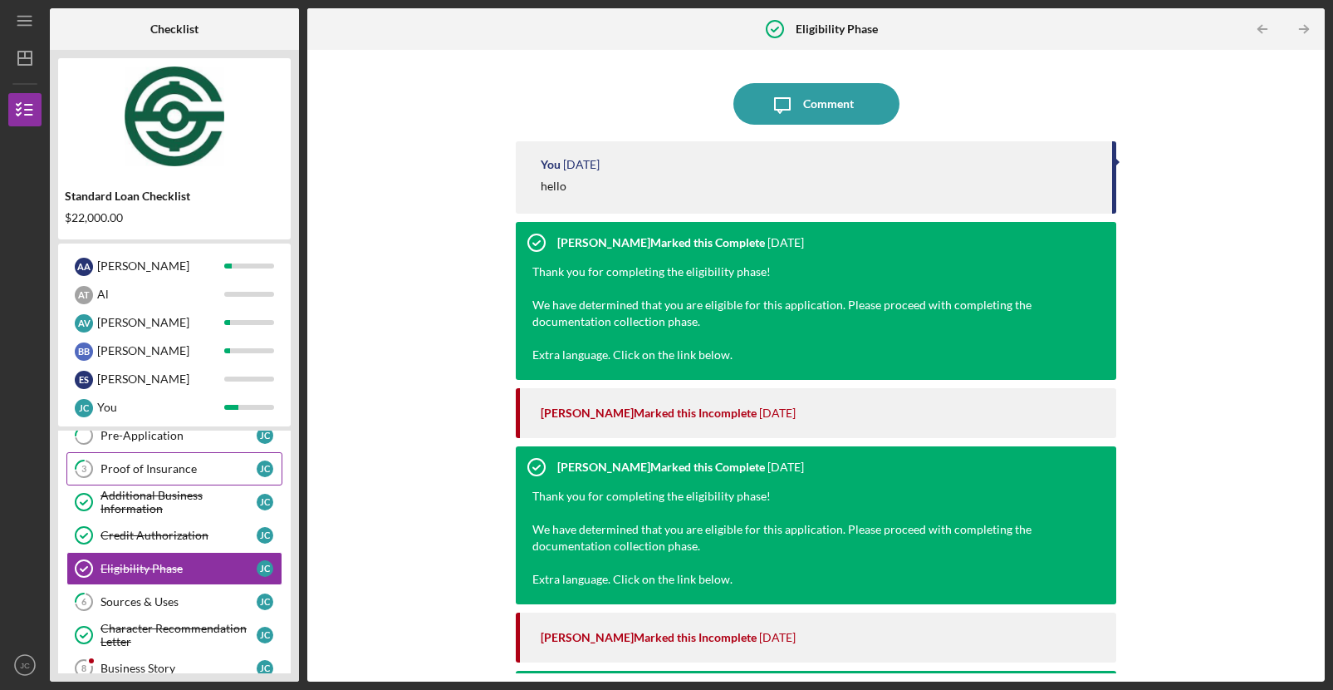
click at [168, 477] on link "3 Proof of Insurance [PERSON_NAME]" at bounding box center [174, 468] width 216 height 33
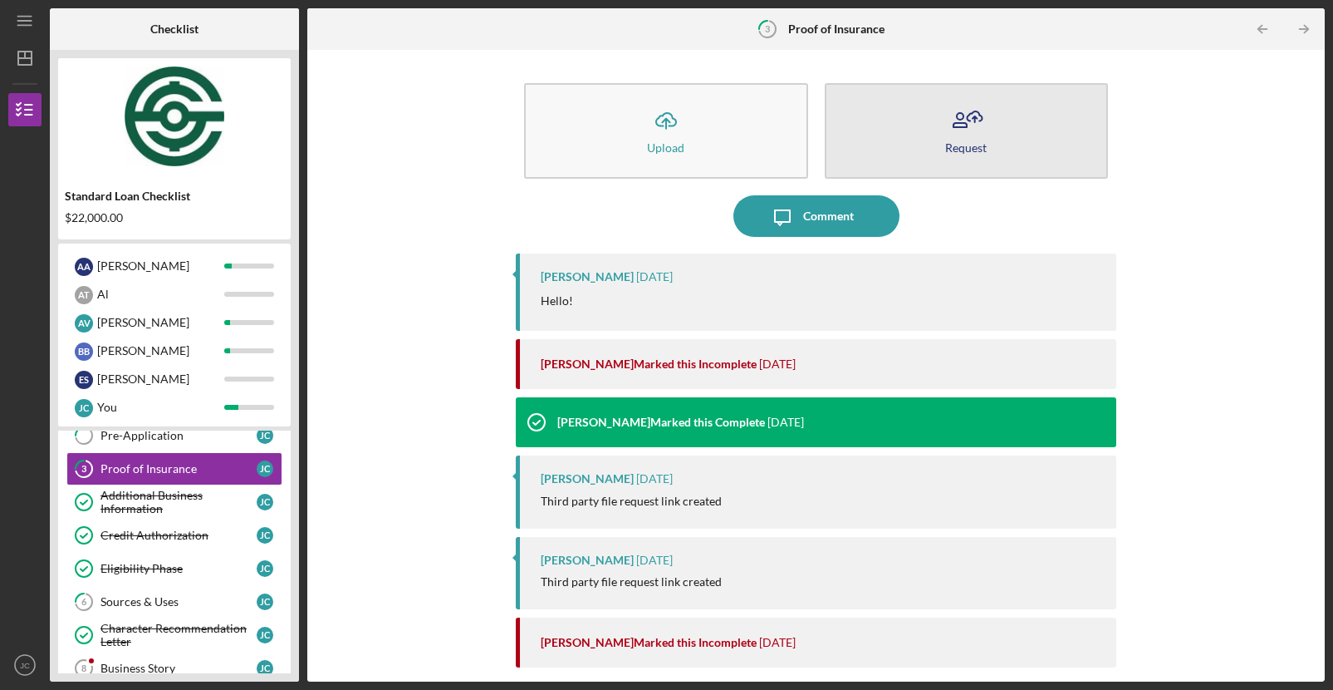
click at [983, 145] on div "Request" at bounding box center [966, 147] width 42 height 12
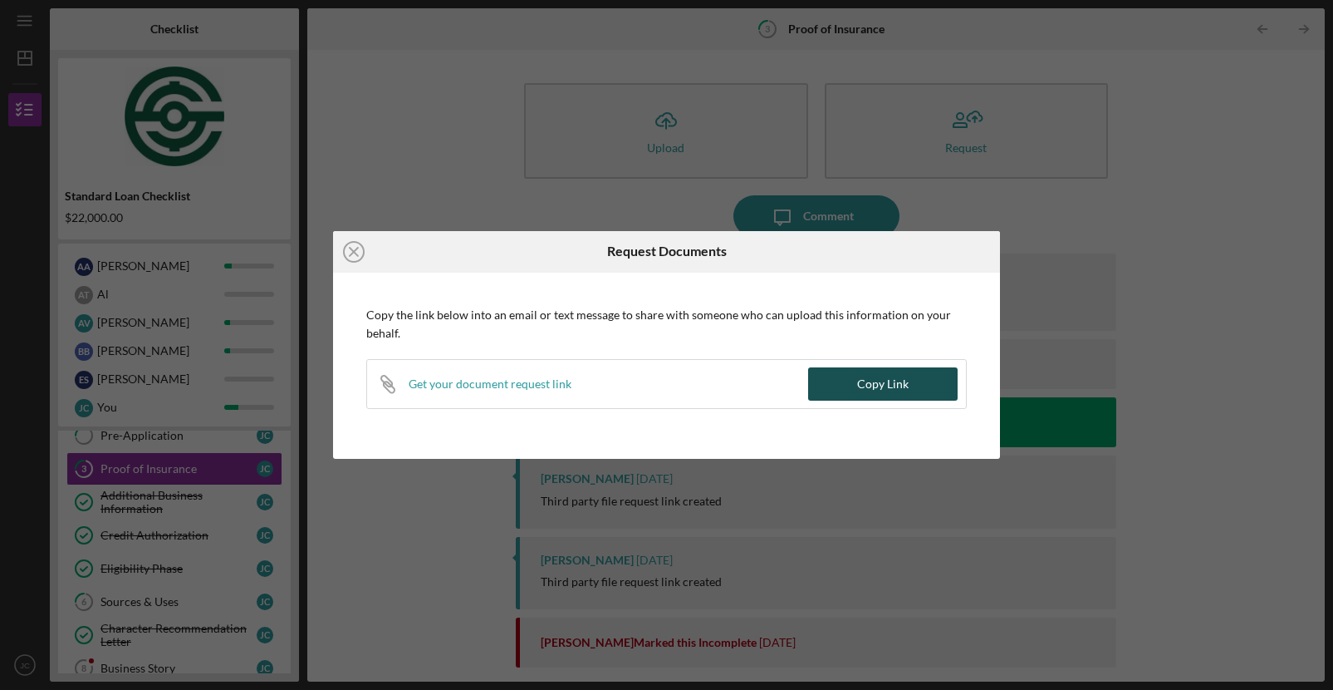
click at [891, 383] on div "Copy Link" at bounding box center [883, 383] width 52 height 33
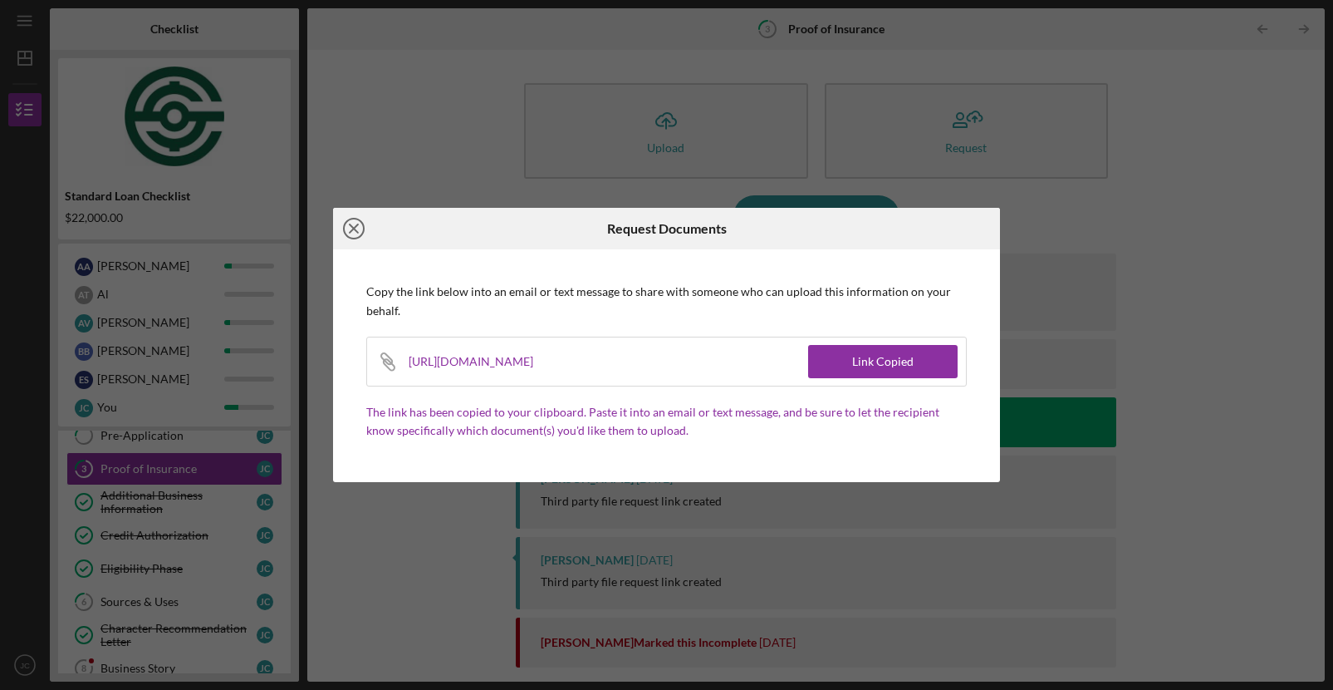
click at [351, 226] on line at bounding box center [354, 228] width 8 height 8
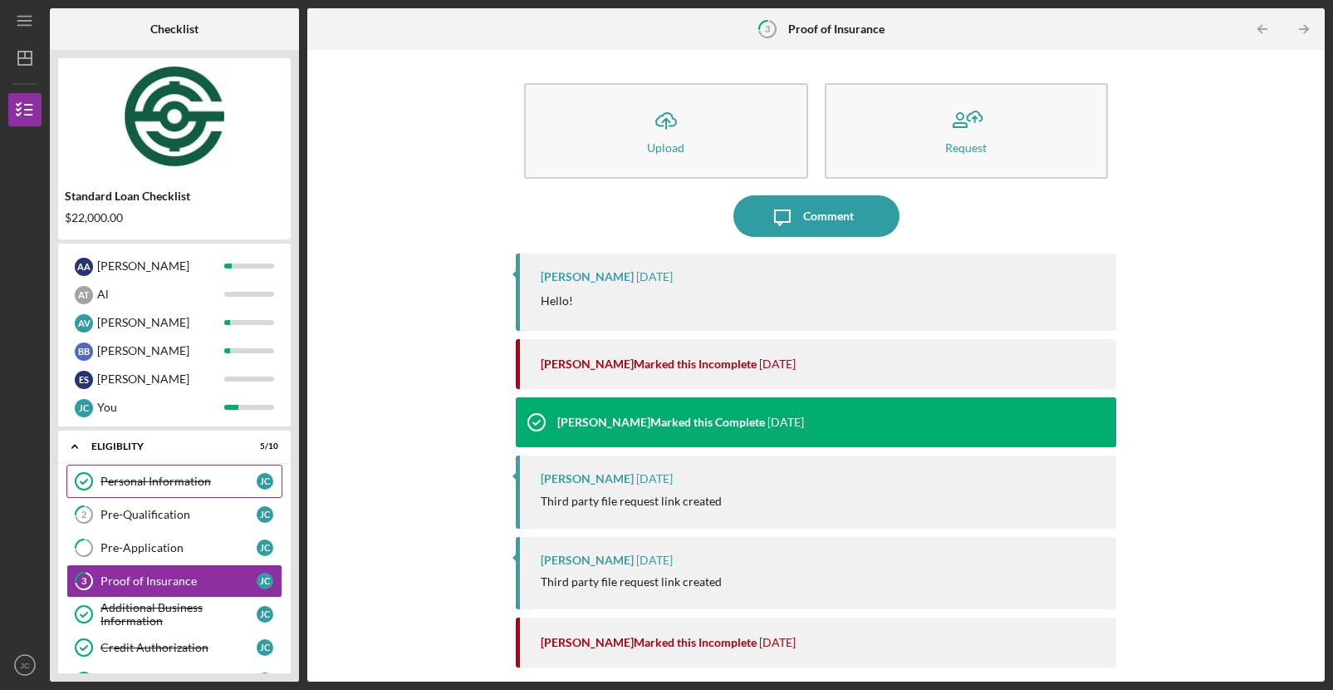
click at [166, 467] on link "Personal Information Personal Information [PERSON_NAME]" at bounding box center [174, 480] width 216 height 33
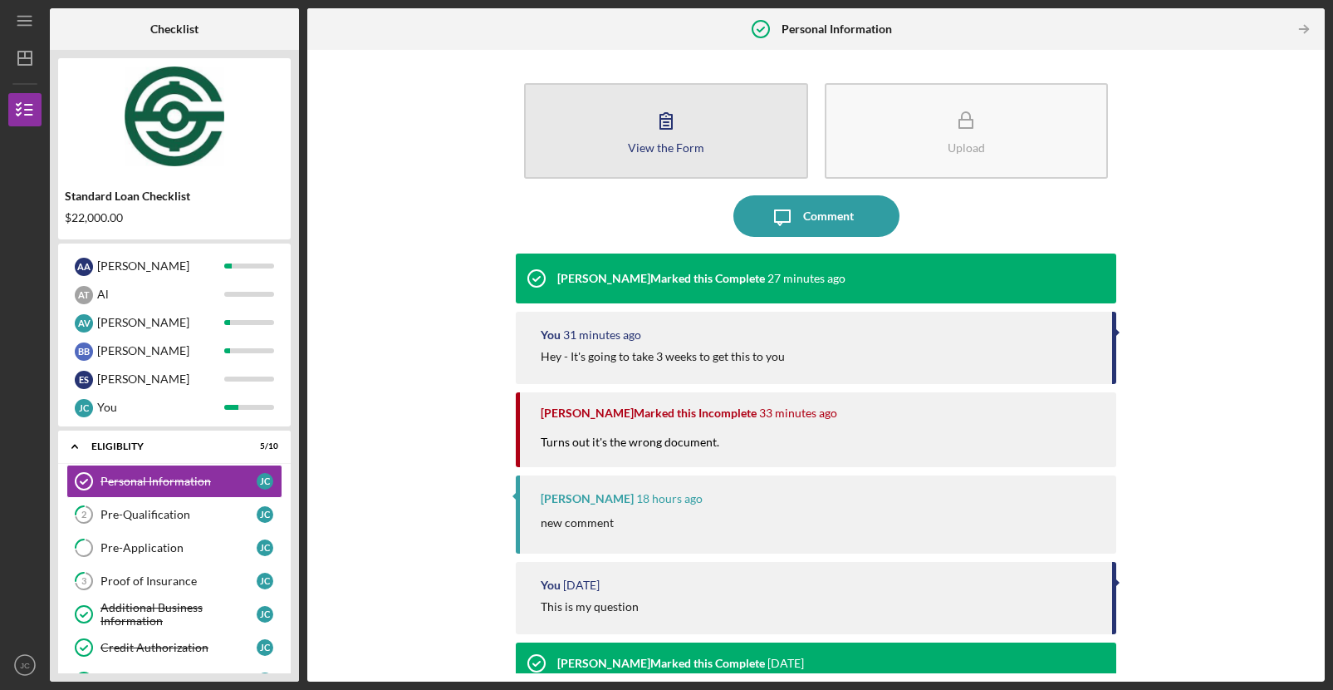
click at [693, 145] on div "View the Form" at bounding box center [666, 147] width 76 height 12
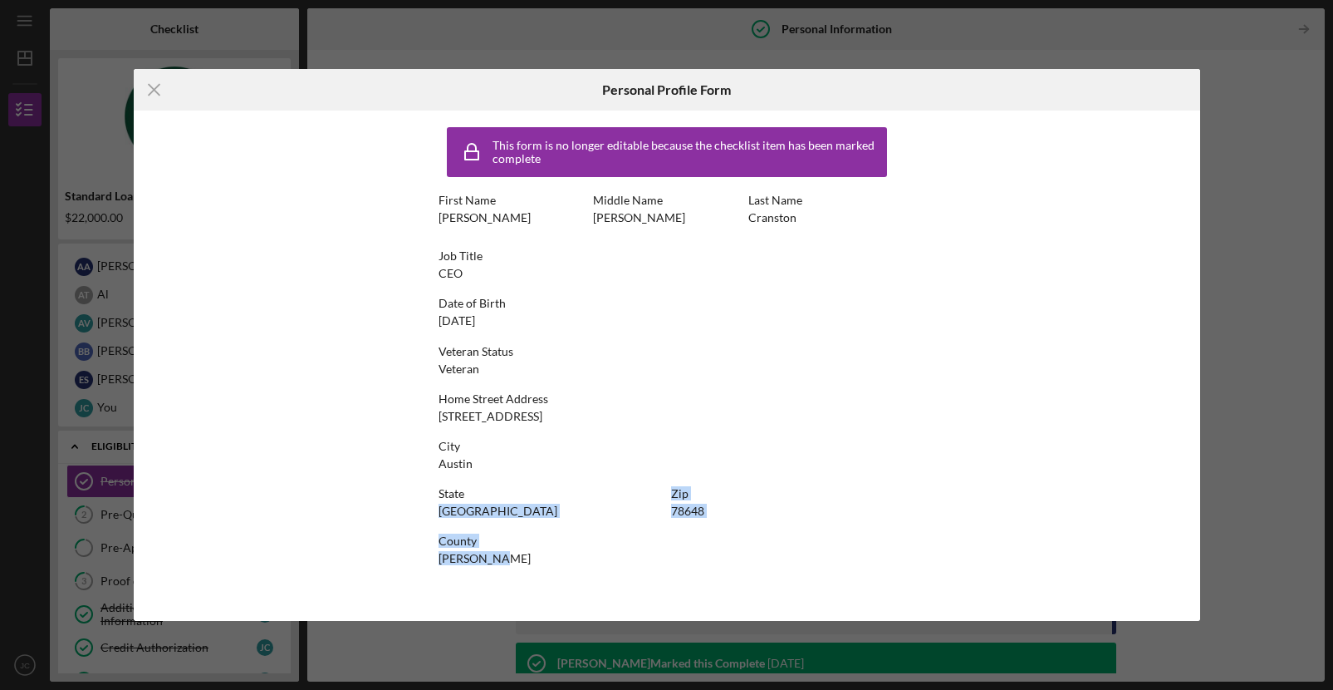
drag, startPoint x: 588, startPoint y: 503, endPoint x: 894, endPoint y: 544, distance: 308.4
click at [891, 547] on div "This form is no longer editable because the checklist item has been marked comp…" at bounding box center [667, 365] width 457 height 493
click at [160, 91] on icon "Icon/Menu Close" at bounding box center [155, 90] width 42 height 42
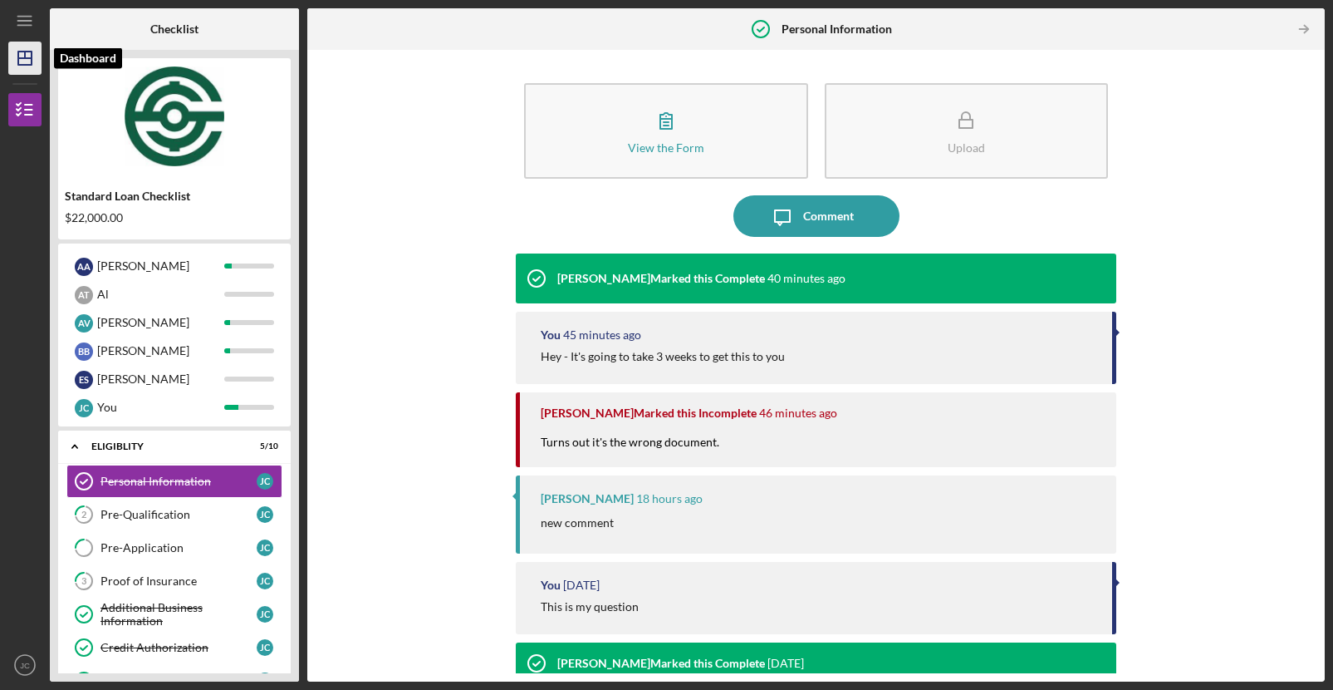
click at [16, 59] on icon "Icon/Dashboard" at bounding box center [25, 58] width 42 height 42
